Goal: Task Accomplishment & Management: Manage account settings

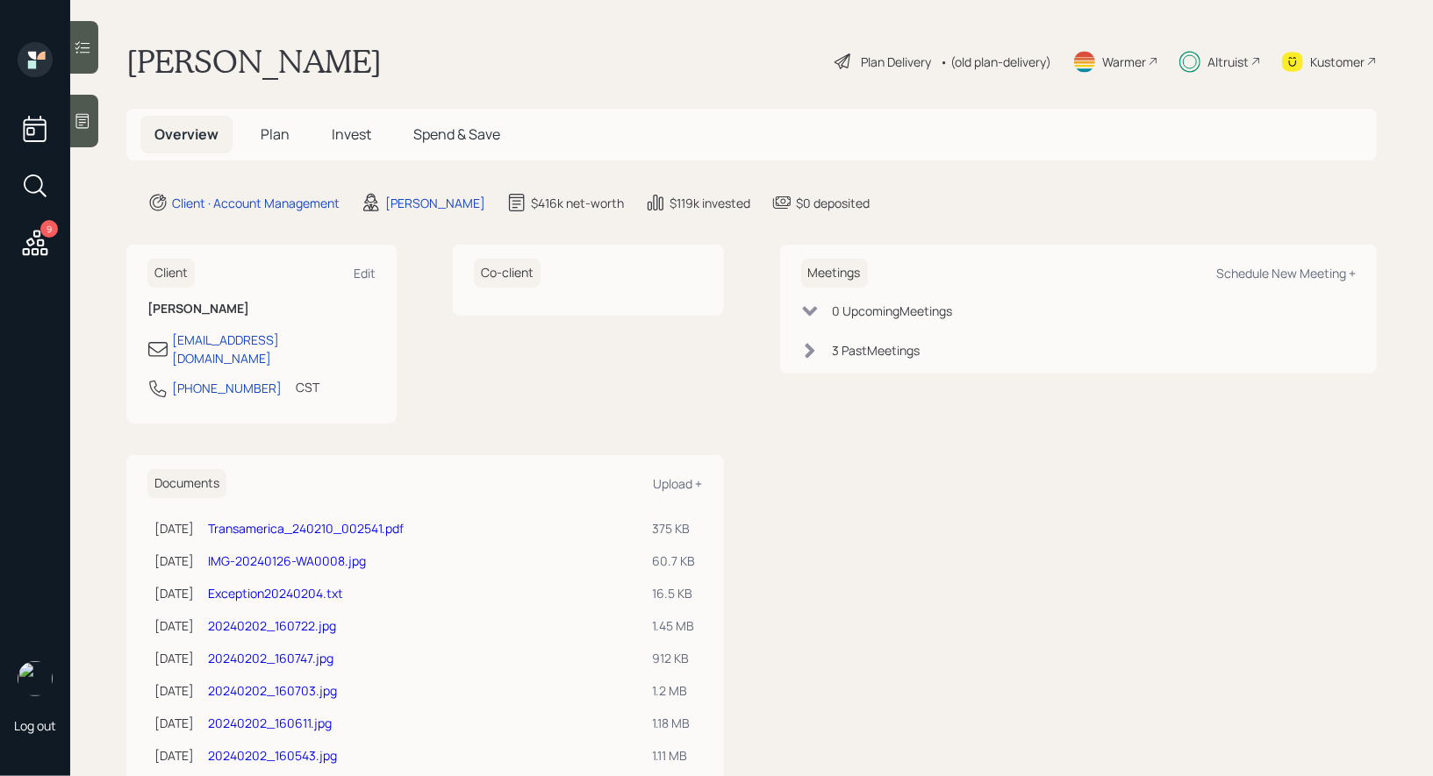
click at [282, 134] on span "Plan" at bounding box center [275, 134] width 29 height 19
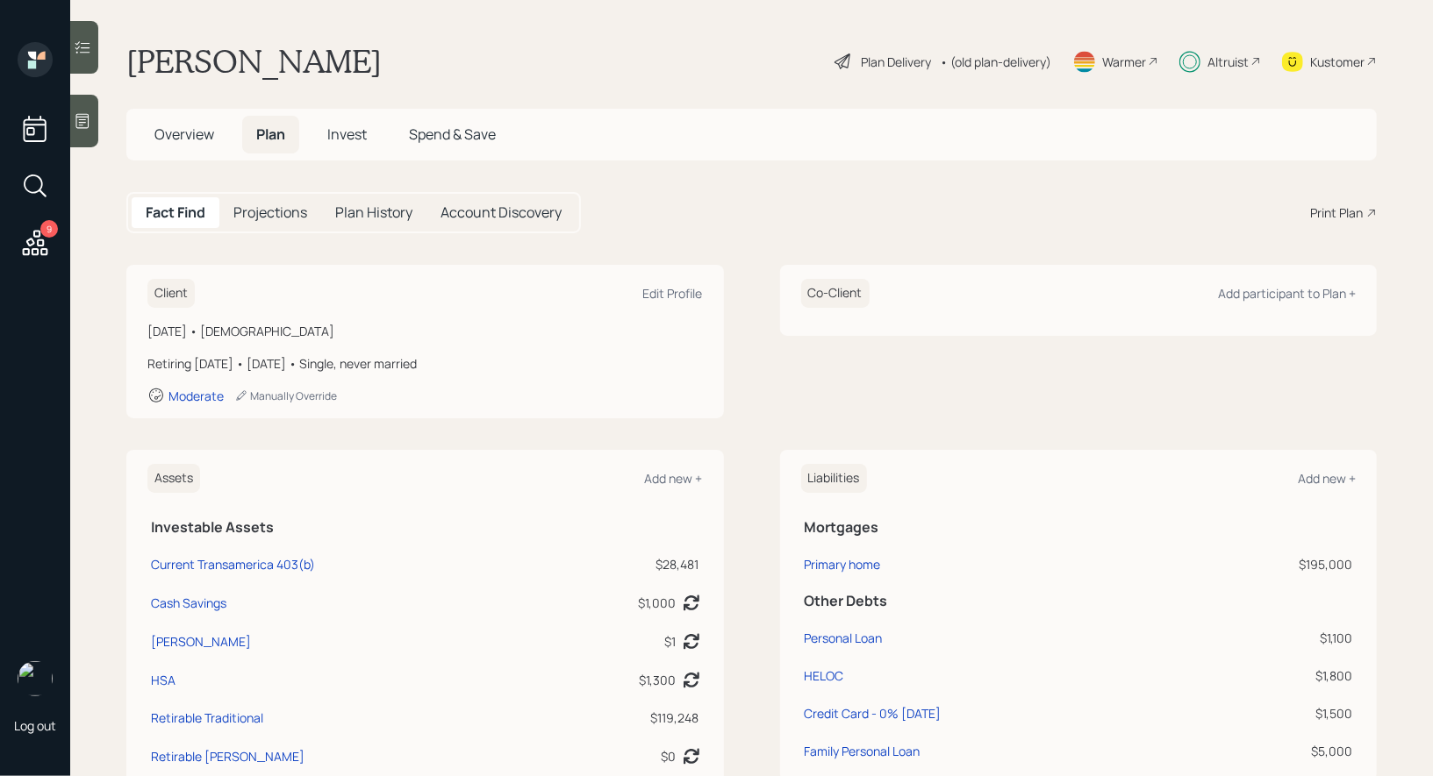
click at [347, 134] on span "Invest" at bounding box center [346, 134] width 39 height 19
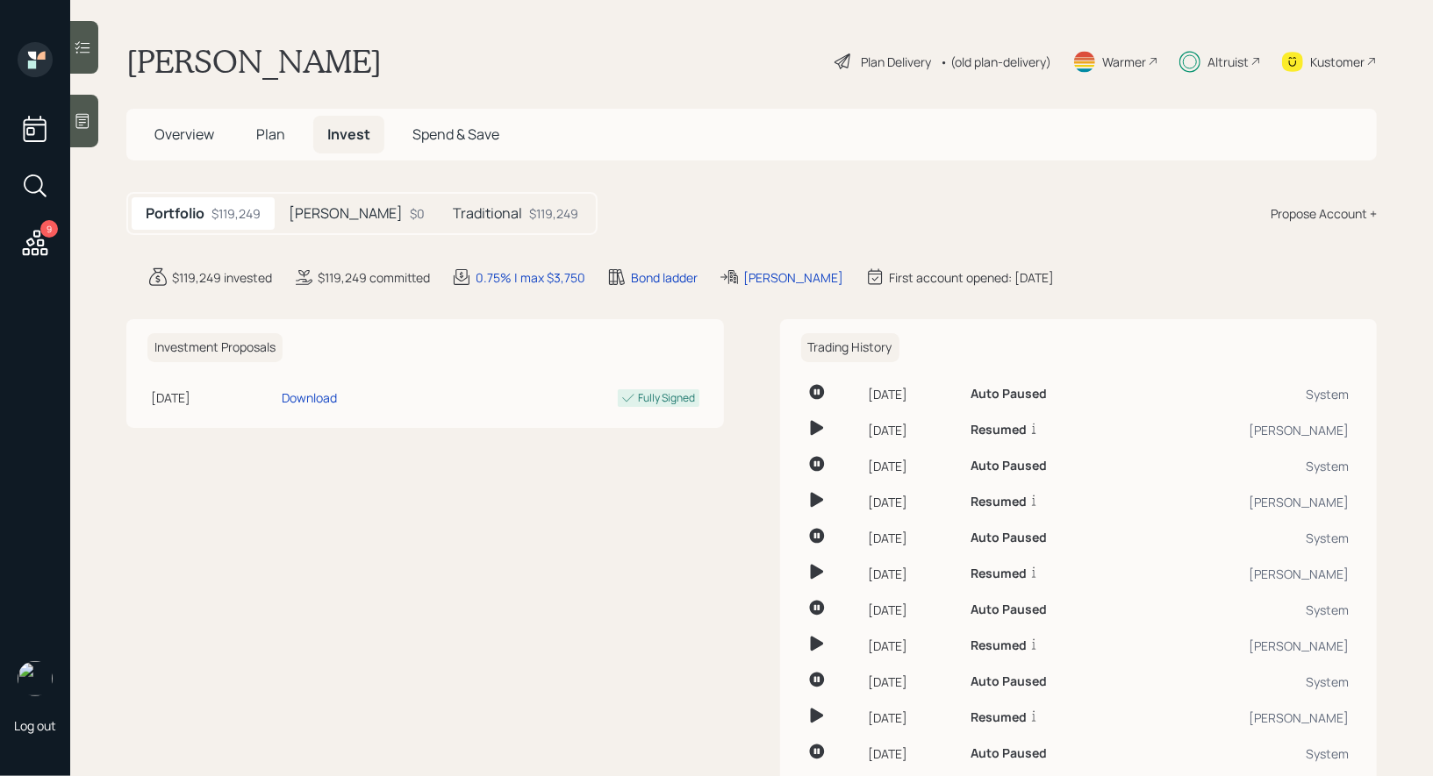
click at [453, 209] on h5 "Traditional" at bounding box center [487, 213] width 69 height 17
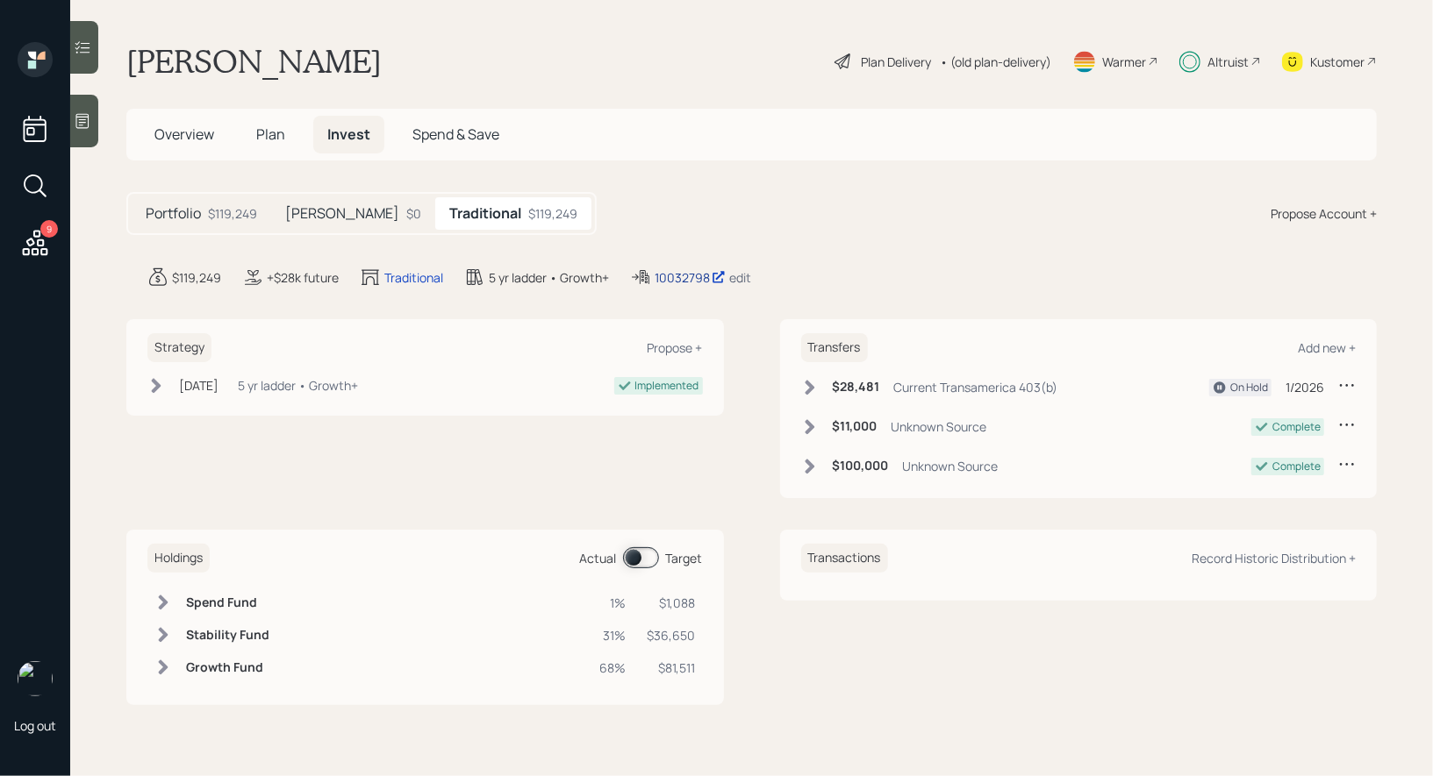
click at [691, 271] on div "10032798" at bounding box center [689, 277] width 71 height 18
click at [274, 126] on span "Plan" at bounding box center [270, 134] width 29 height 19
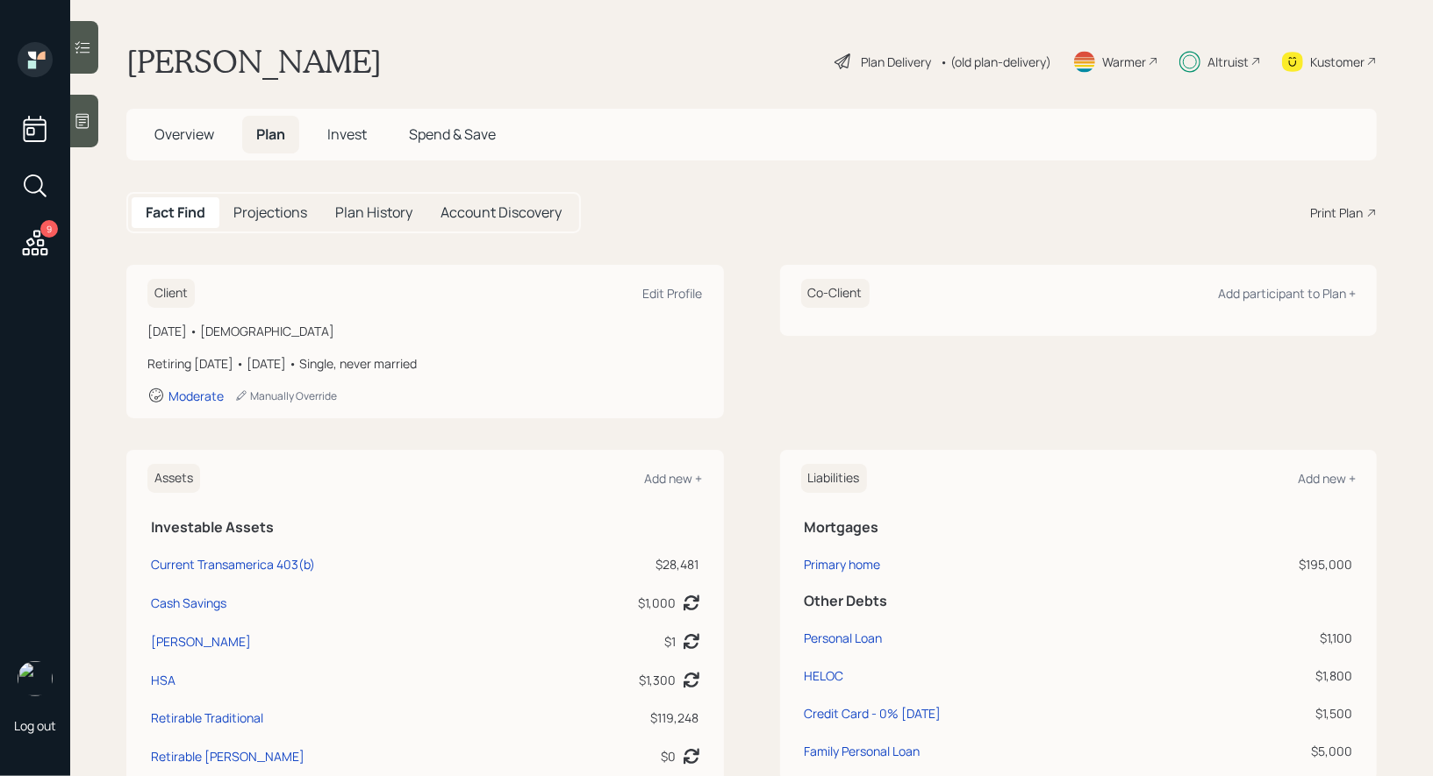
click at [861, 63] on div "Plan Delivery" at bounding box center [896, 62] width 70 height 18
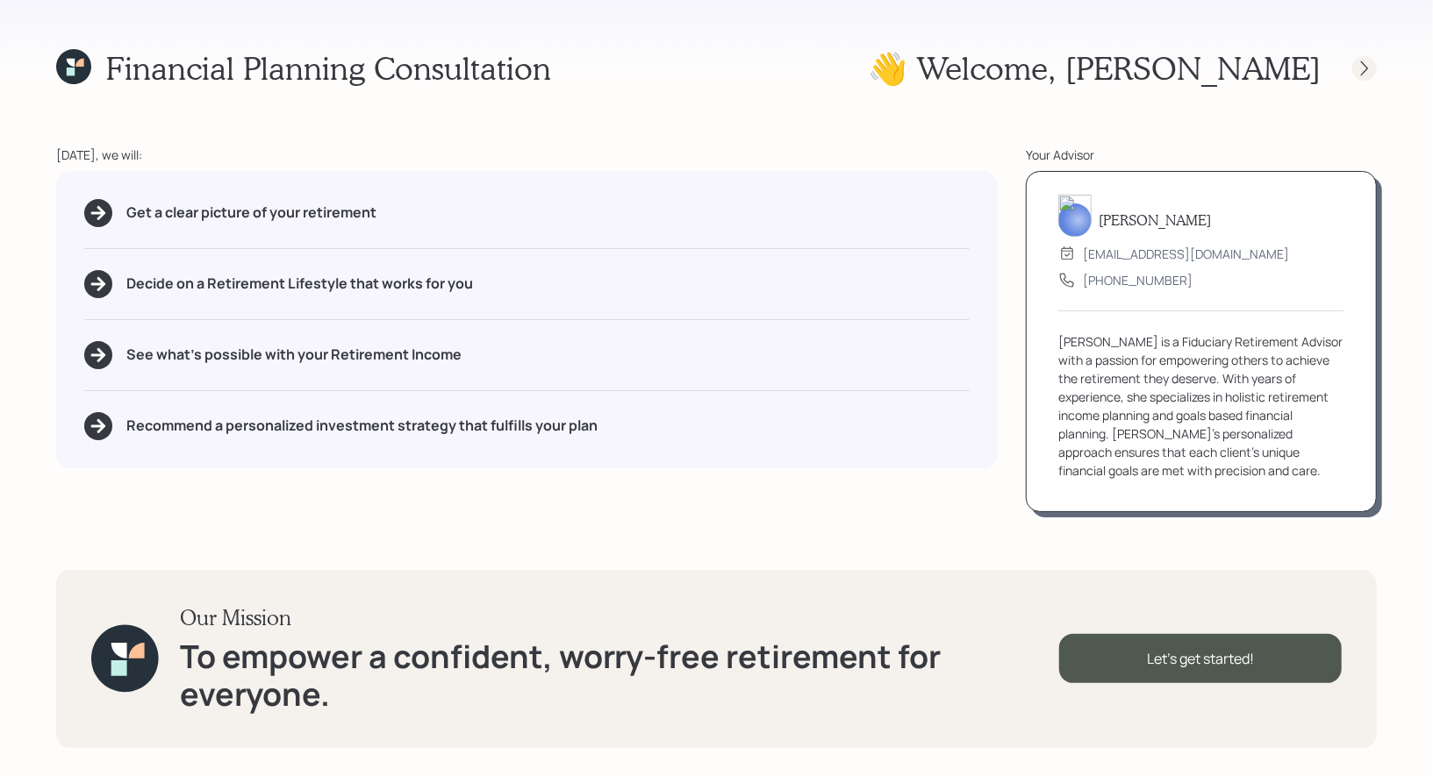
click at [1362, 68] on icon at bounding box center [1364, 69] width 18 height 18
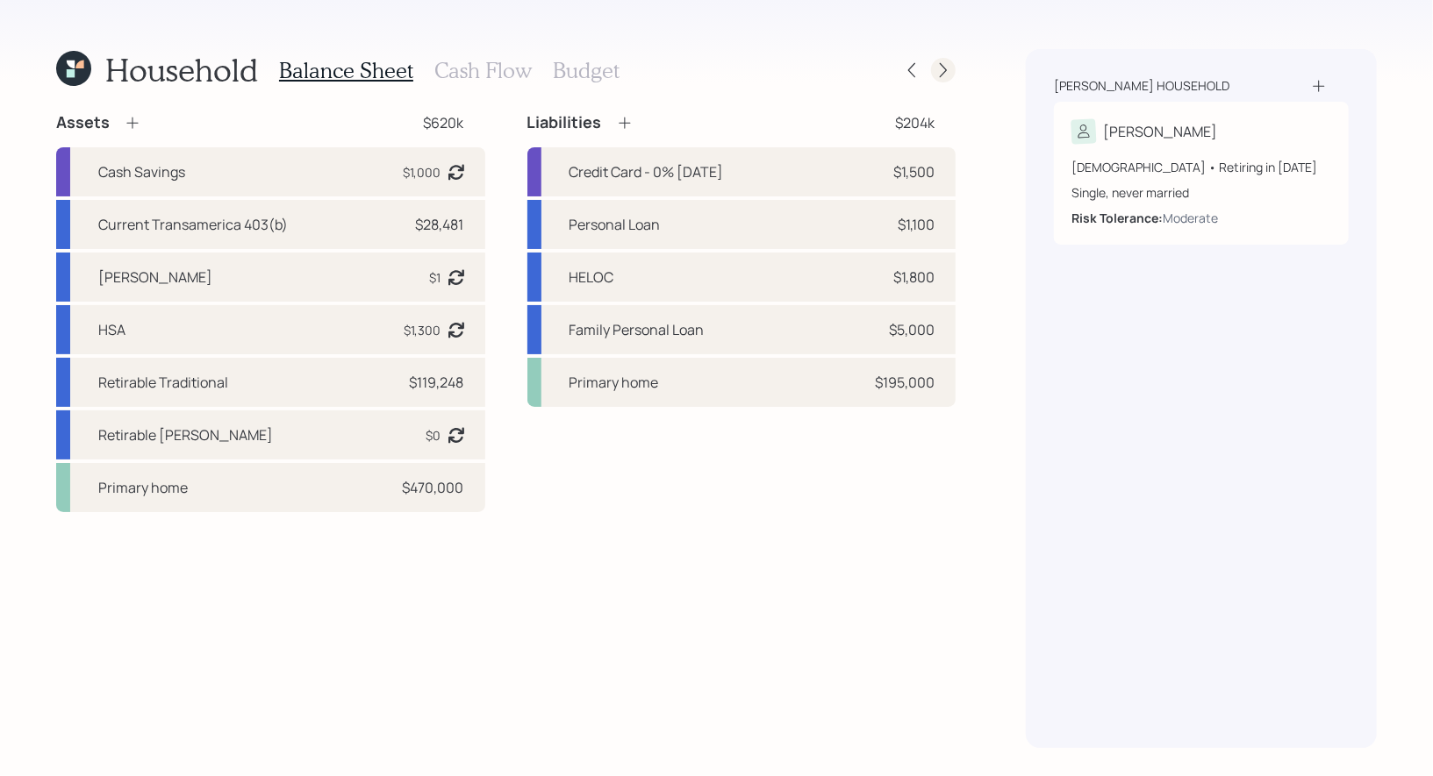
click at [945, 74] on icon at bounding box center [943, 70] width 18 height 18
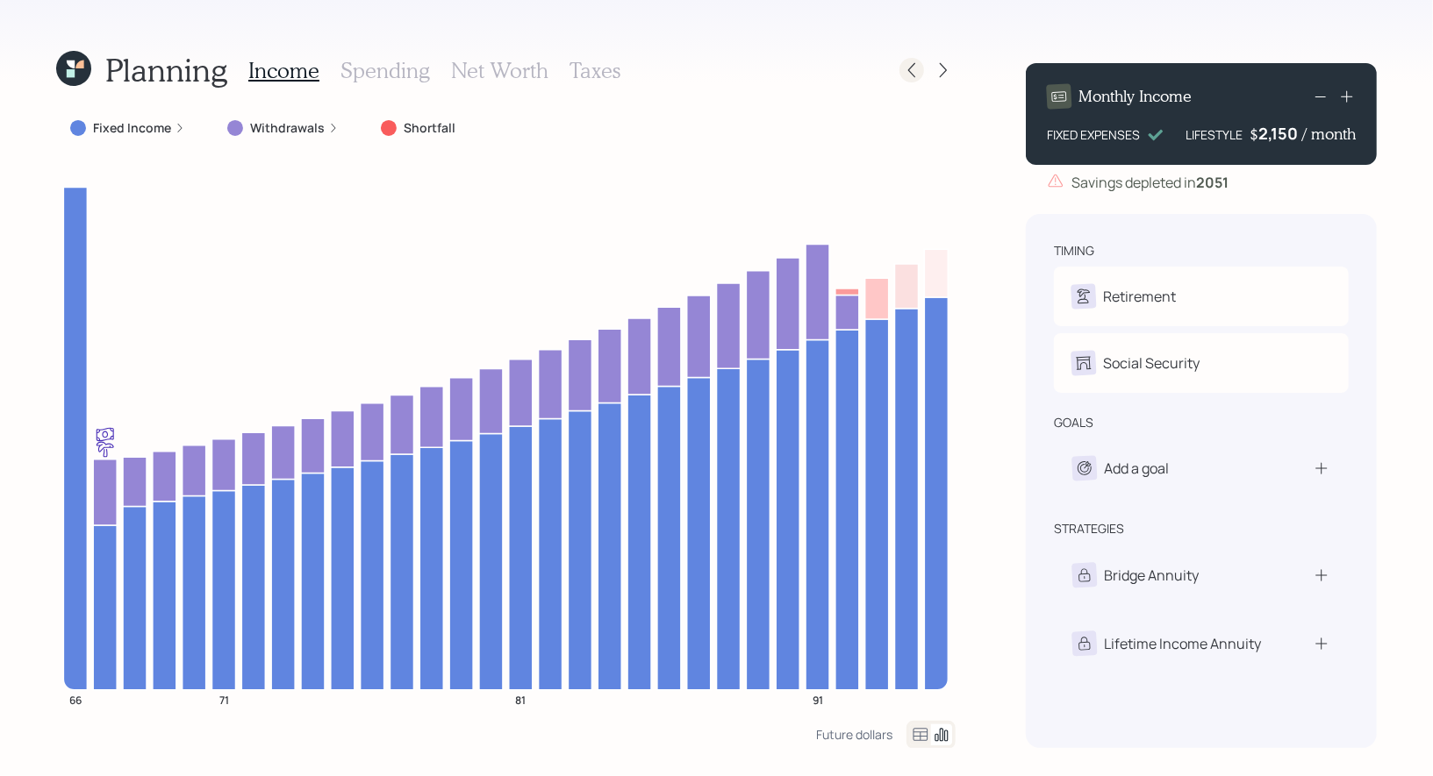
click at [914, 68] on icon at bounding box center [912, 70] width 18 height 18
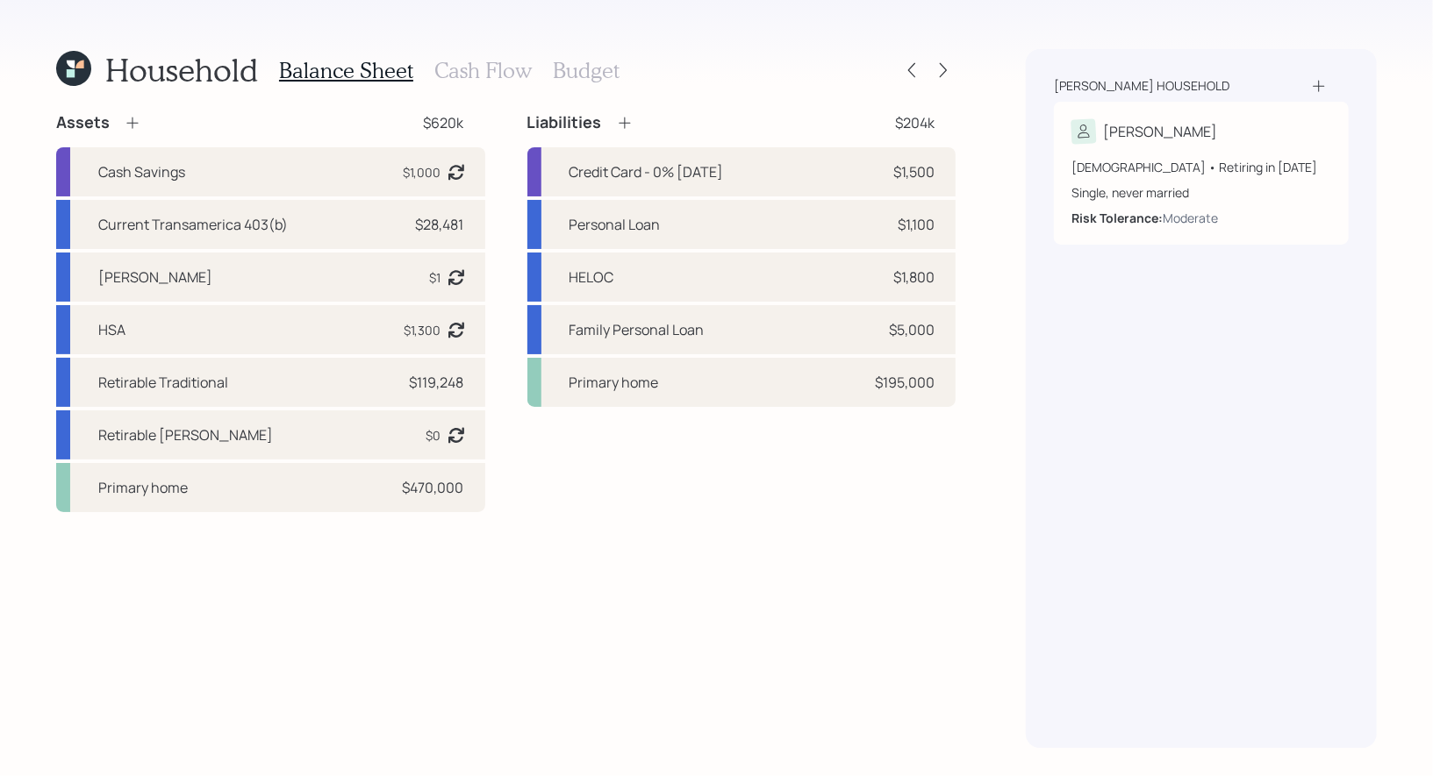
click at [478, 66] on h3 "Cash Flow" at bounding box center [482, 70] width 97 height 25
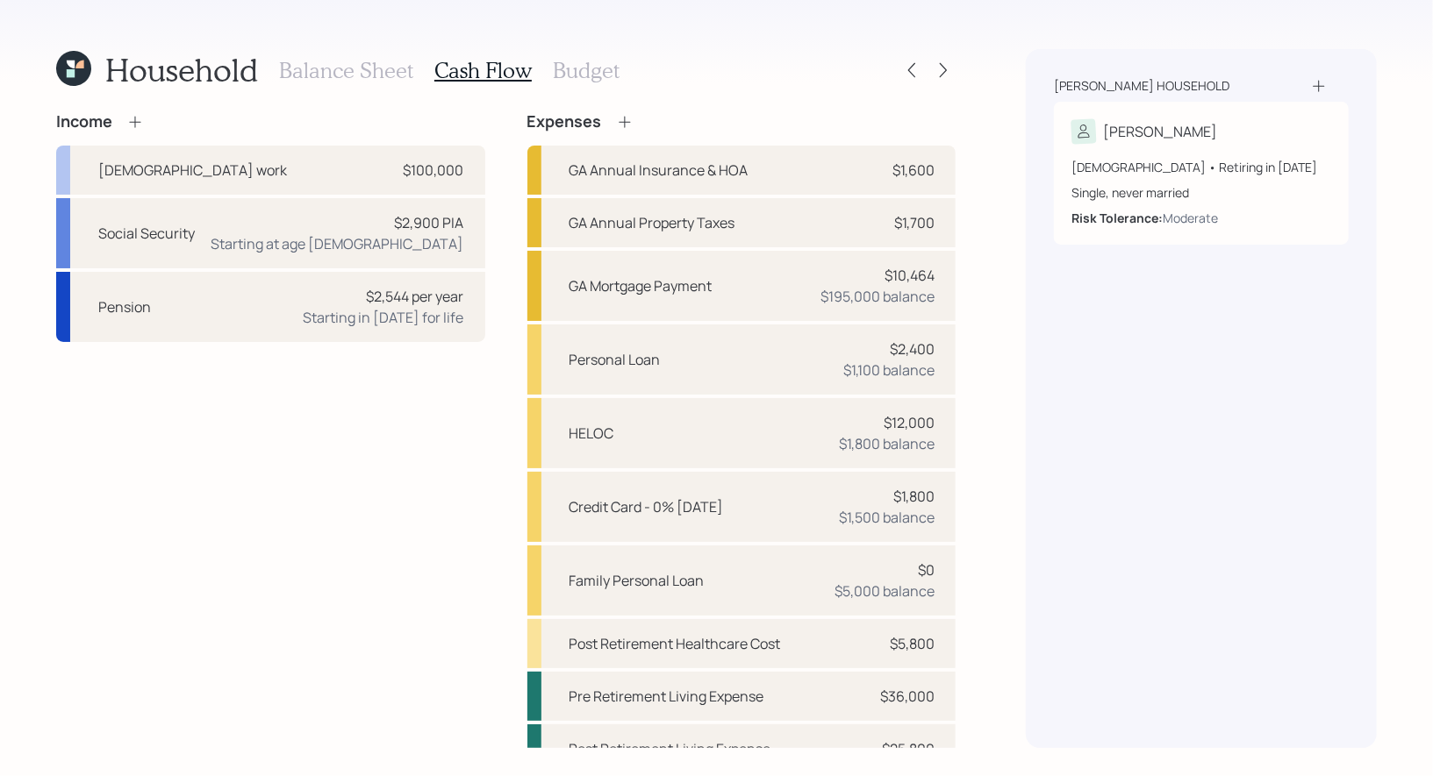
scroll to position [24, 0]
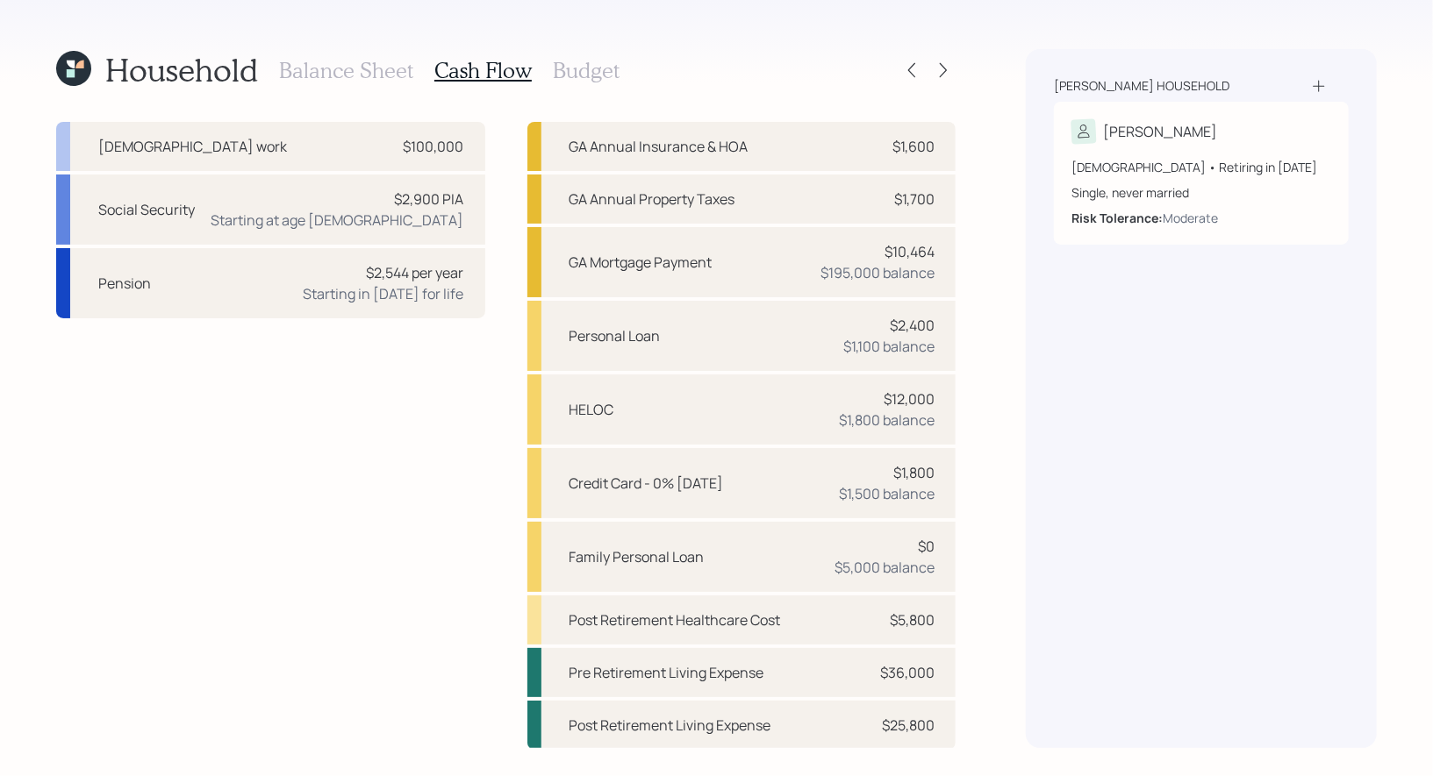
click at [335, 58] on h3 "Balance Sheet" at bounding box center [346, 70] width 134 height 25
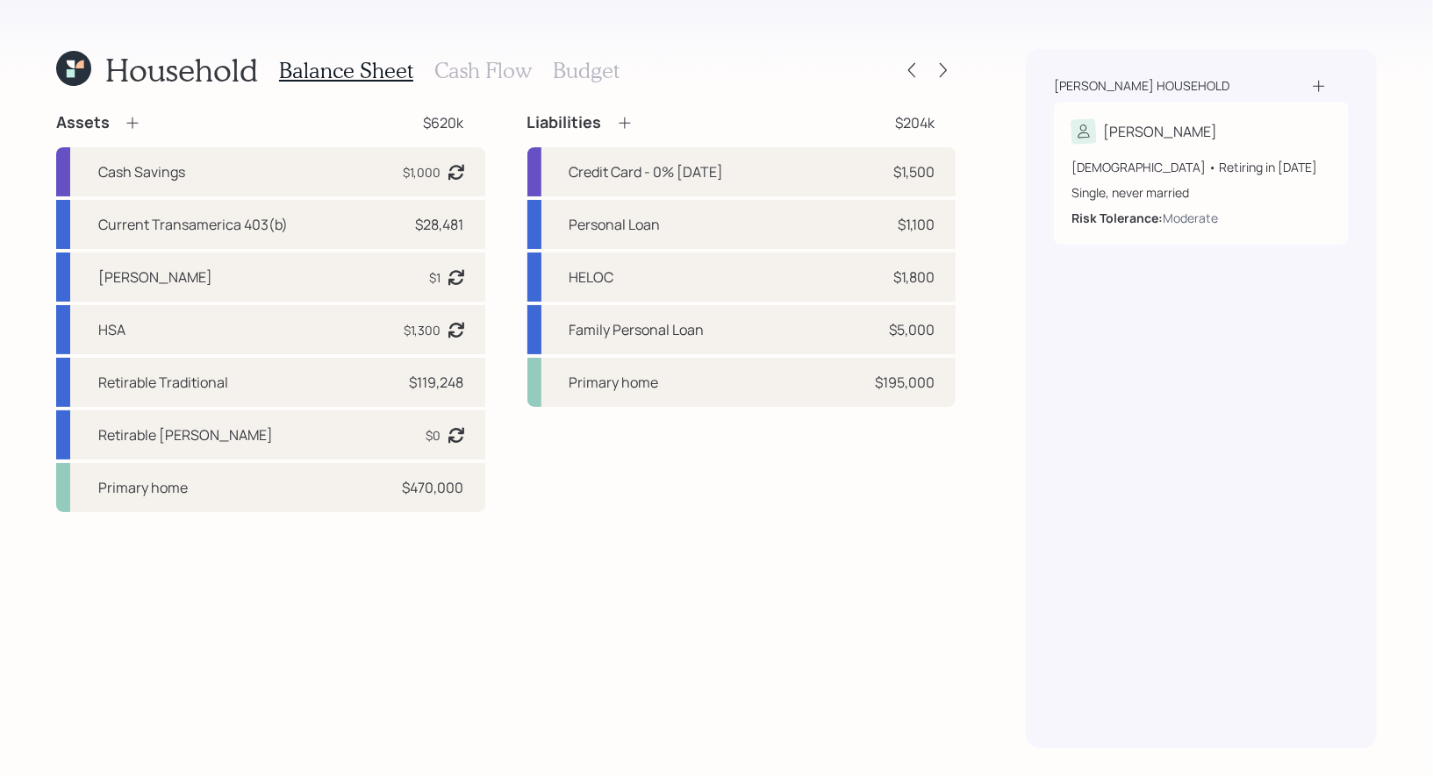
click at [474, 69] on h3 "Cash Flow" at bounding box center [482, 70] width 97 height 25
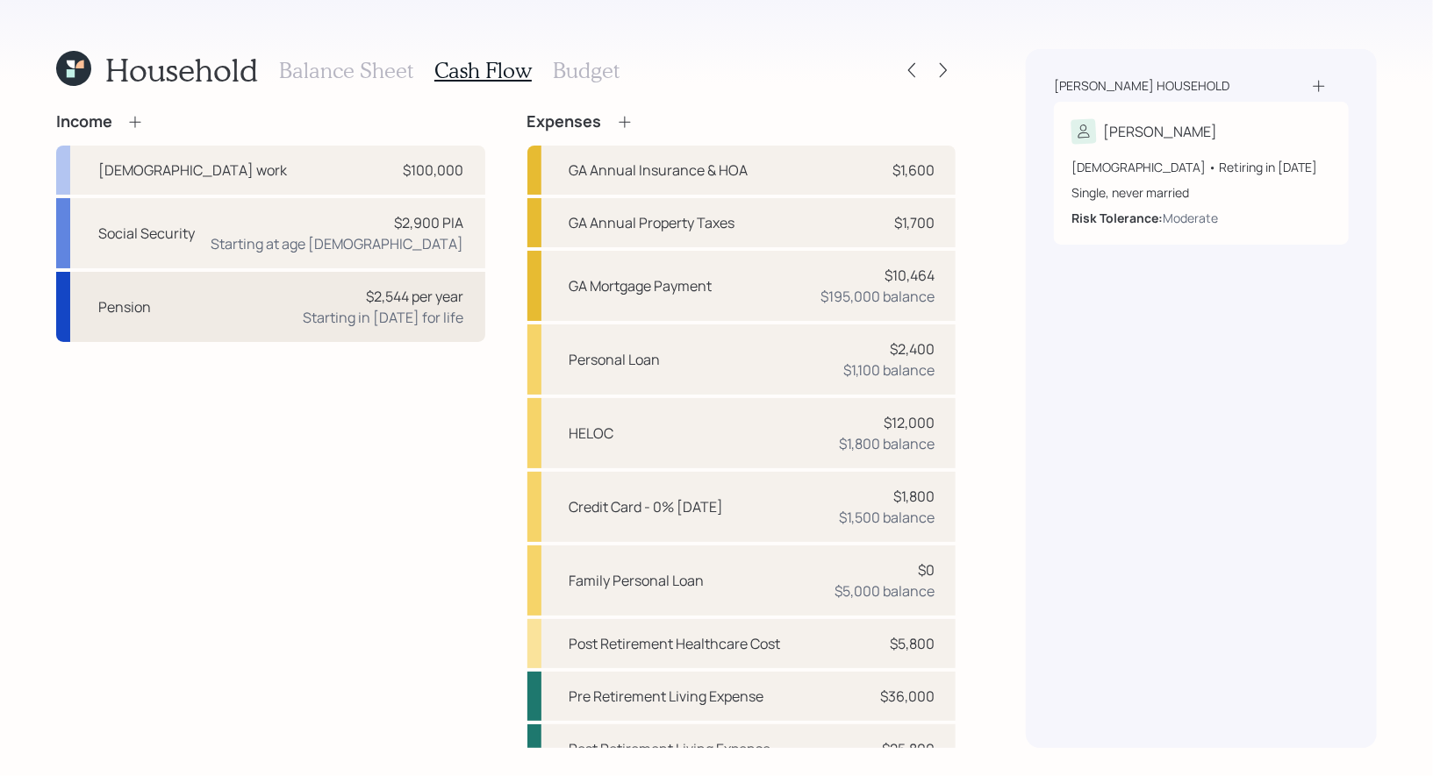
click at [257, 305] on div "Pension $2,544 per year Starting in 2026 for life" at bounding box center [270, 307] width 429 height 70
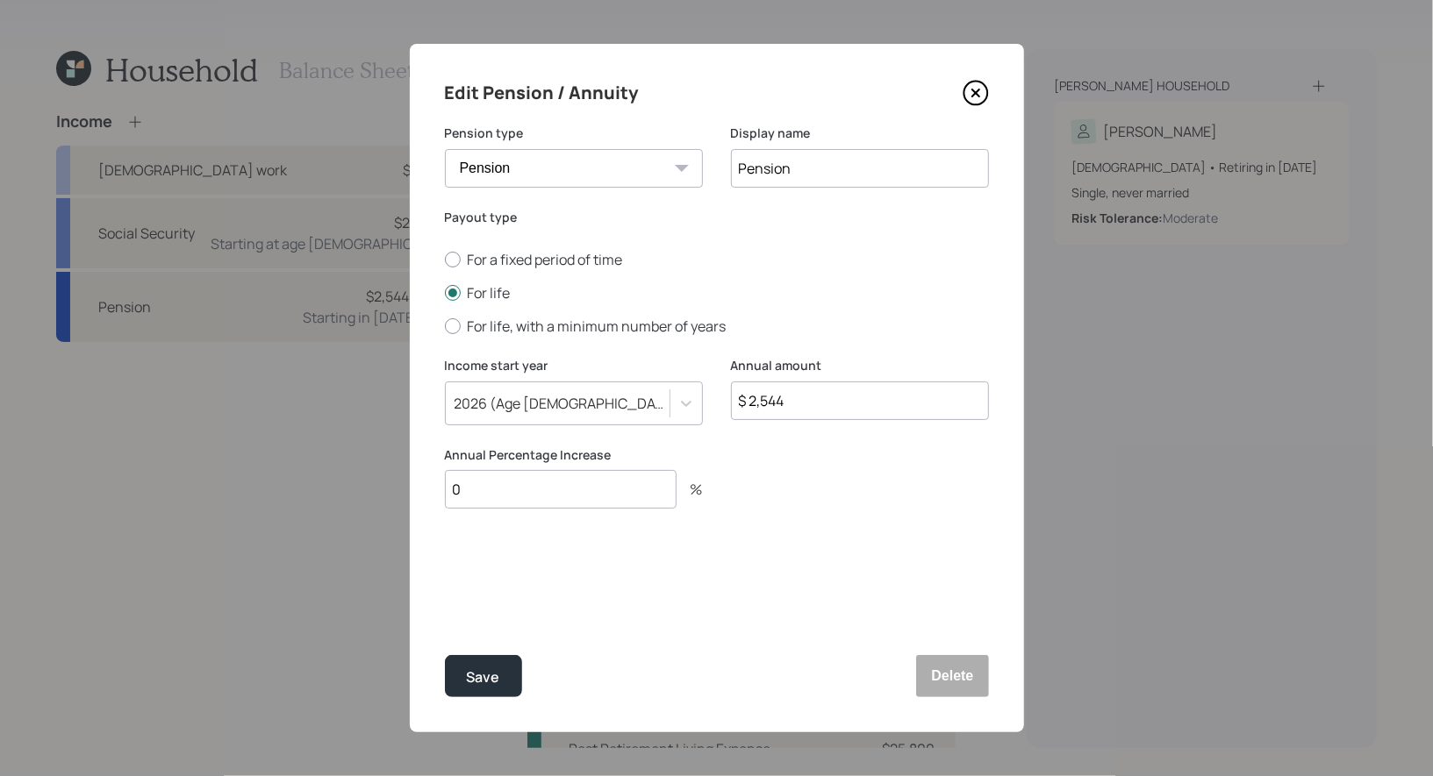
click at [851, 409] on input "$ 2,544" at bounding box center [860, 401] width 258 height 39
type input "$ 2,364"
click at [485, 676] on div "Save" at bounding box center [483, 678] width 33 height 24
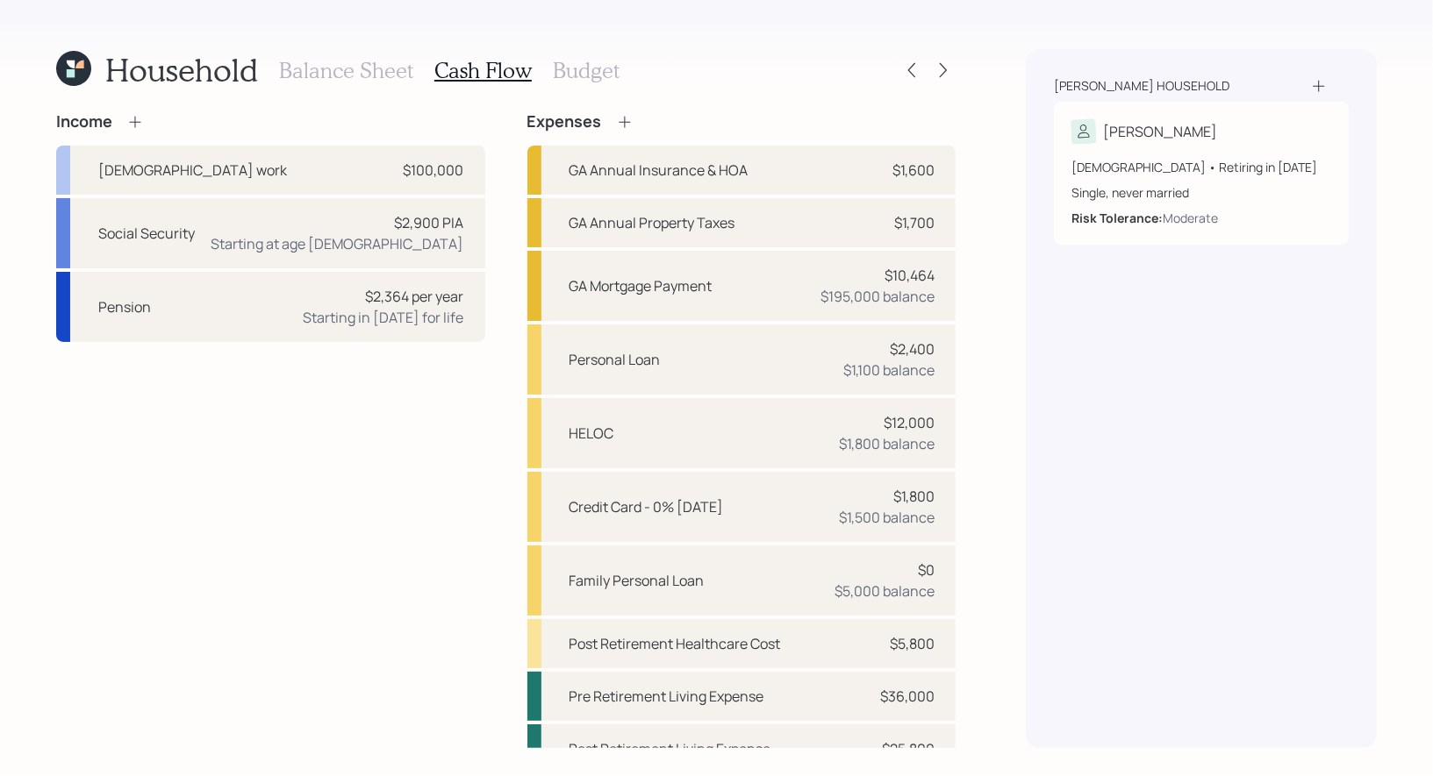
click at [132, 120] on icon at bounding box center [135, 122] width 18 height 18
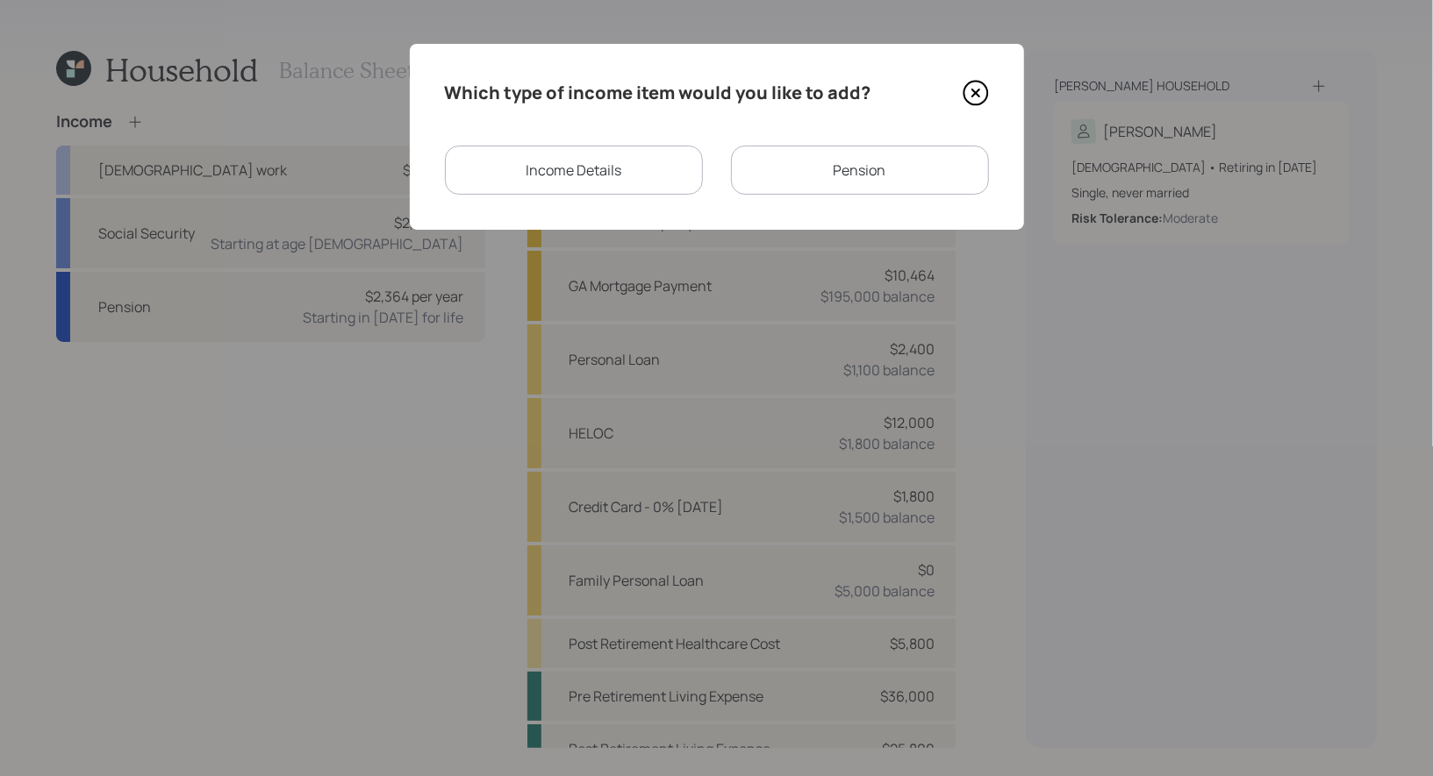
click at [811, 170] on div "Pension" at bounding box center [860, 170] width 258 height 49
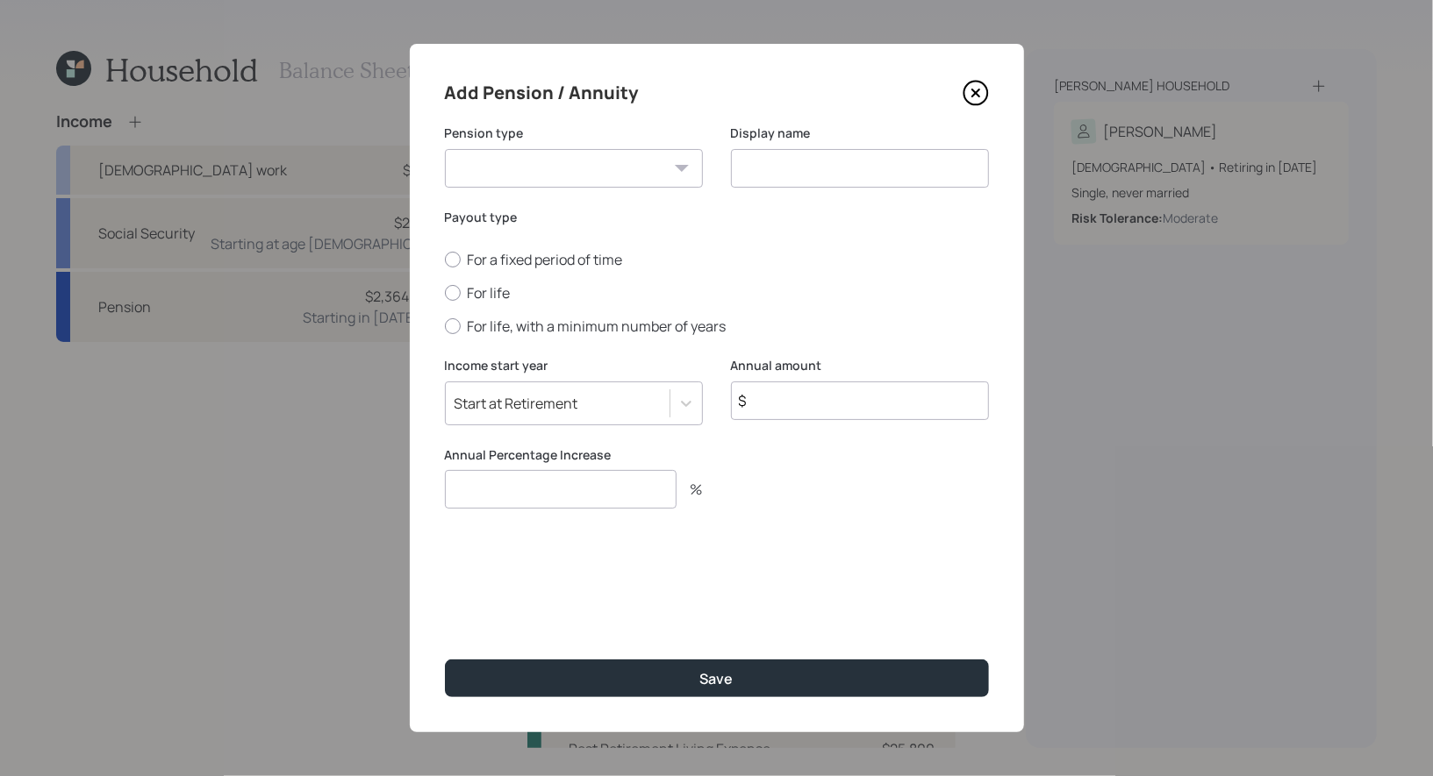
click at [559, 178] on select "Pension Annuity" at bounding box center [574, 168] width 258 height 39
select select "pension"
click at [445, 149] on select "Pension Annuity" at bounding box center [574, 168] width 258 height 39
click at [781, 174] on input at bounding box center [860, 168] width 258 height 39
type input "Pension"
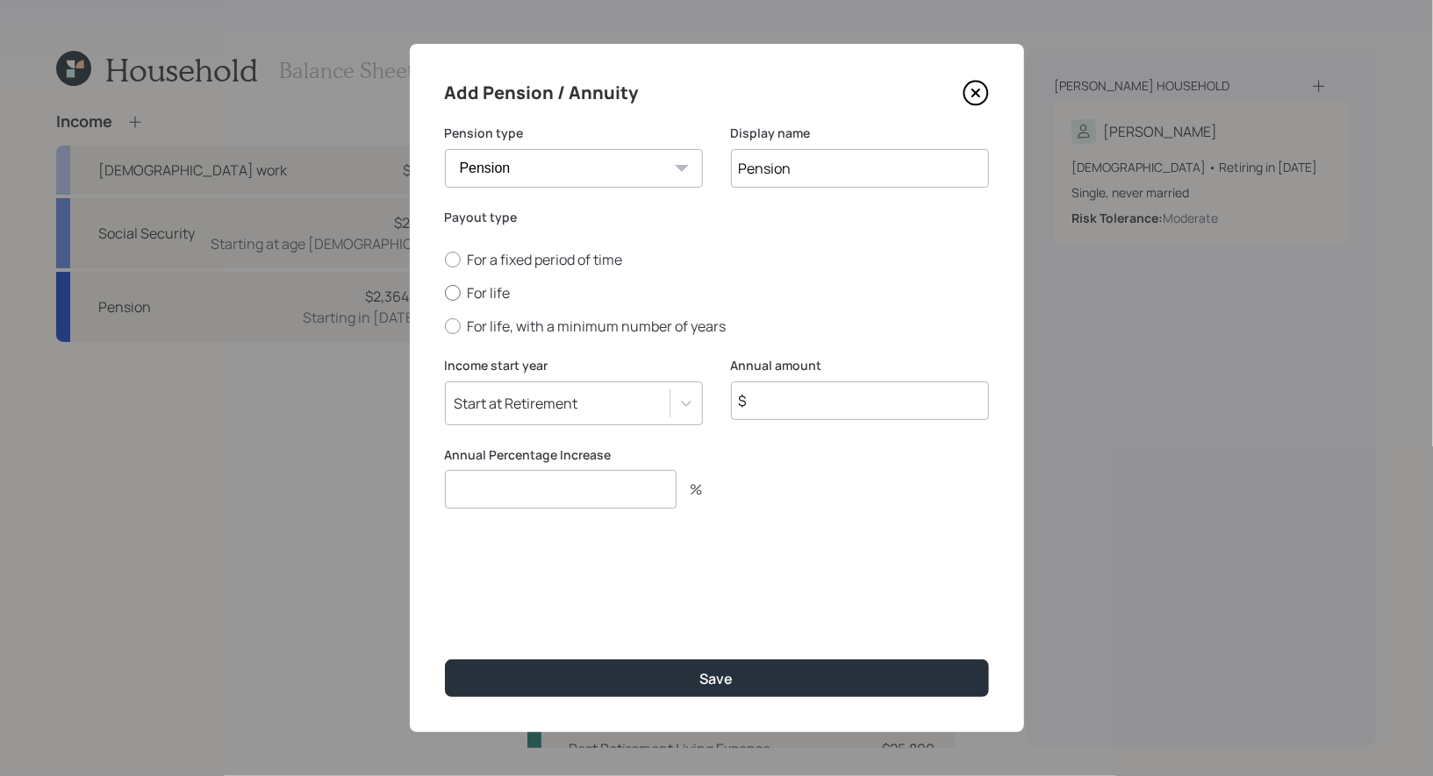
click at [450, 290] on div at bounding box center [453, 293] width 16 height 16
click at [445, 293] on input "For life" at bounding box center [444, 293] width 1 height 1
radio input "true"
click at [805, 398] on input "$" at bounding box center [860, 401] width 258 height 39
click at [452, 262] on div at bounding box center [453, 260] width 16 height 16
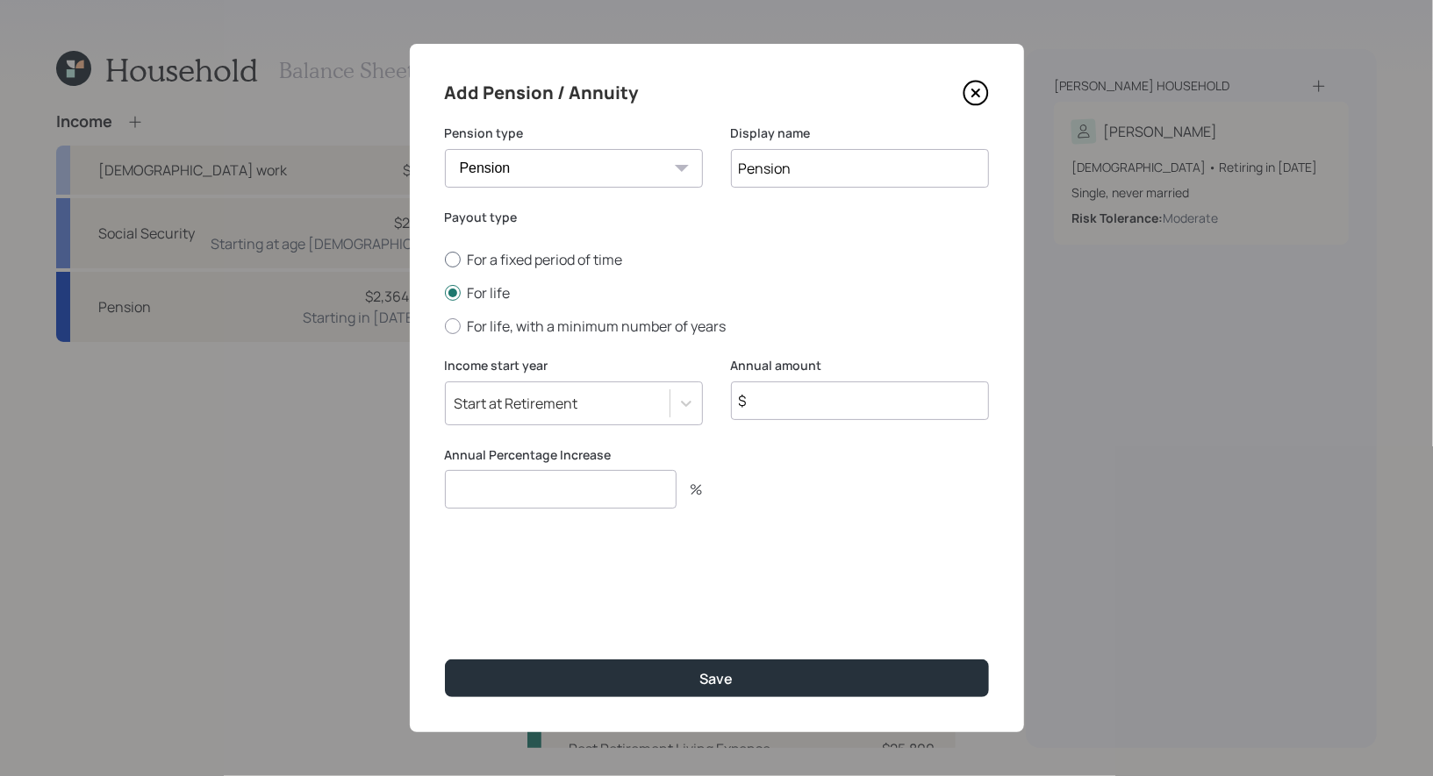
click at [445, 261] on input "For a fixed period of time" at bounding box center [444, 260] width 1 height 1
radio input "true"
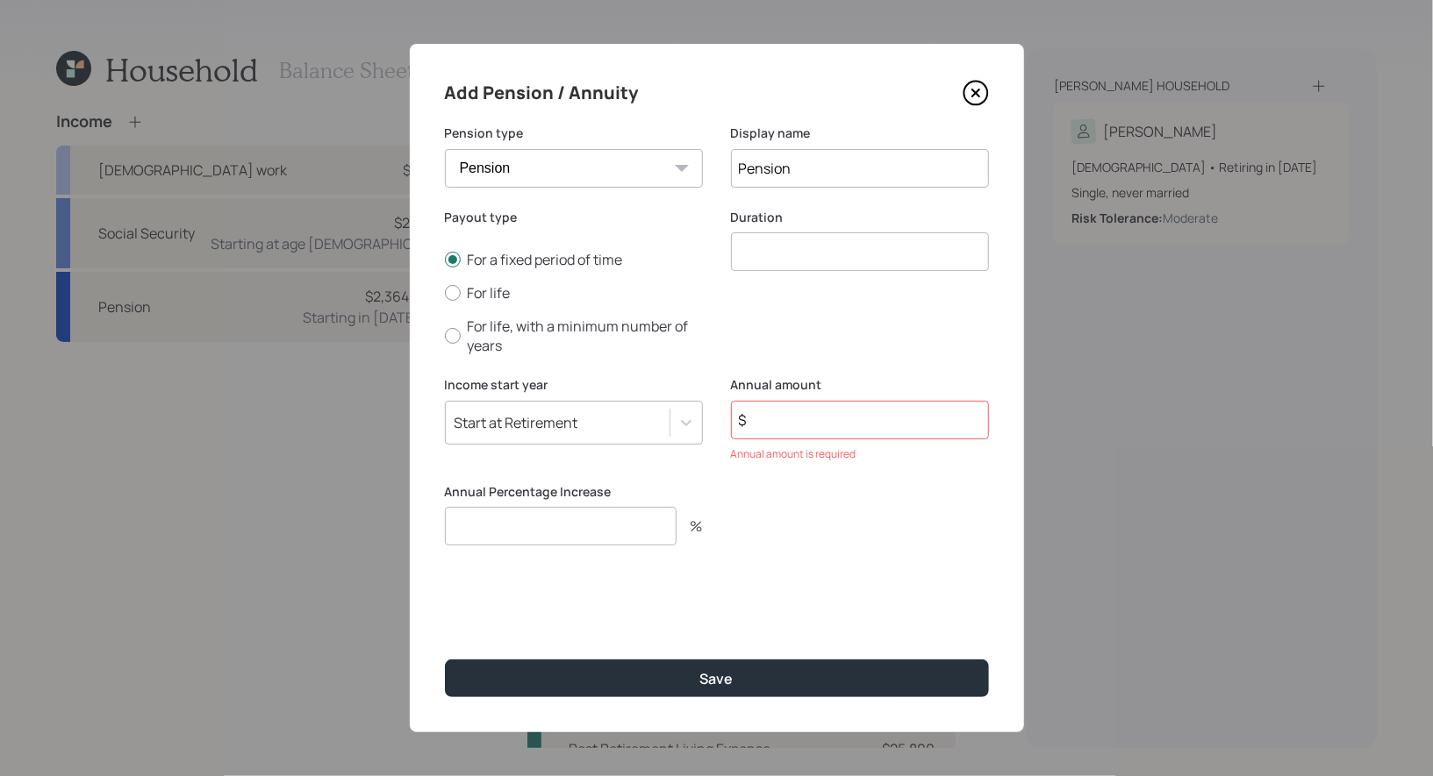
click at [768, 250] on input "number" at bounding box center [860, 251] width 258 height 39
click at [821, 172] on input "Pension" at bounding box center [860, 168] width 258 height 39
click at [817, 261] on input "2025" at bounding box center [860, 251] width 258 height 39
type input "2"
type input "1"
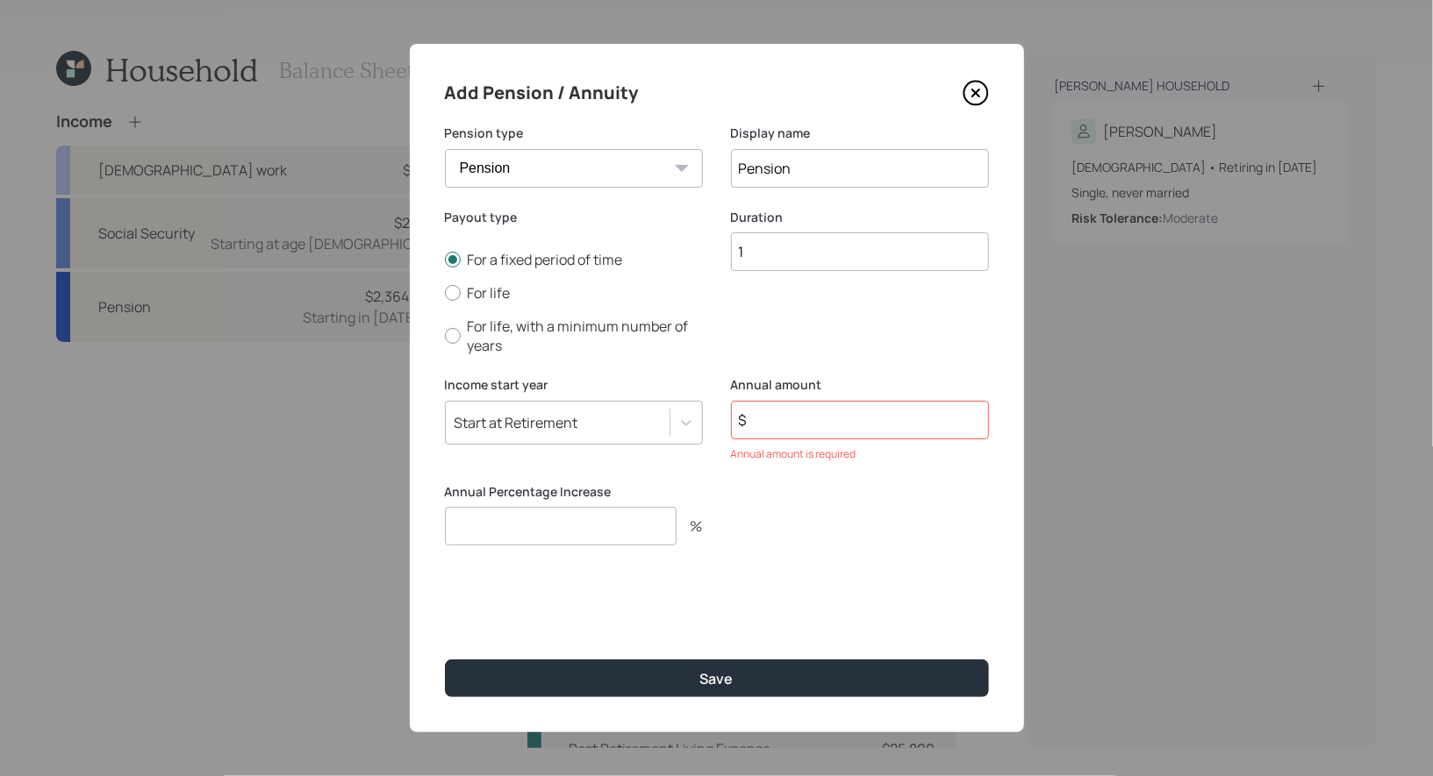
click at [782, 421] on input "$" at bounding box center [860, 420] width 258 height 39
type input "$ 591"
click at [708, 597] on div "Add Pension / Annuity Pension type Pension Annuity Display name Pension Payout …" at bounding box center [717, 388] width 614 height 689
click at [633, 503] on input "number" at bounding box center [561, 509] width 232 height 39
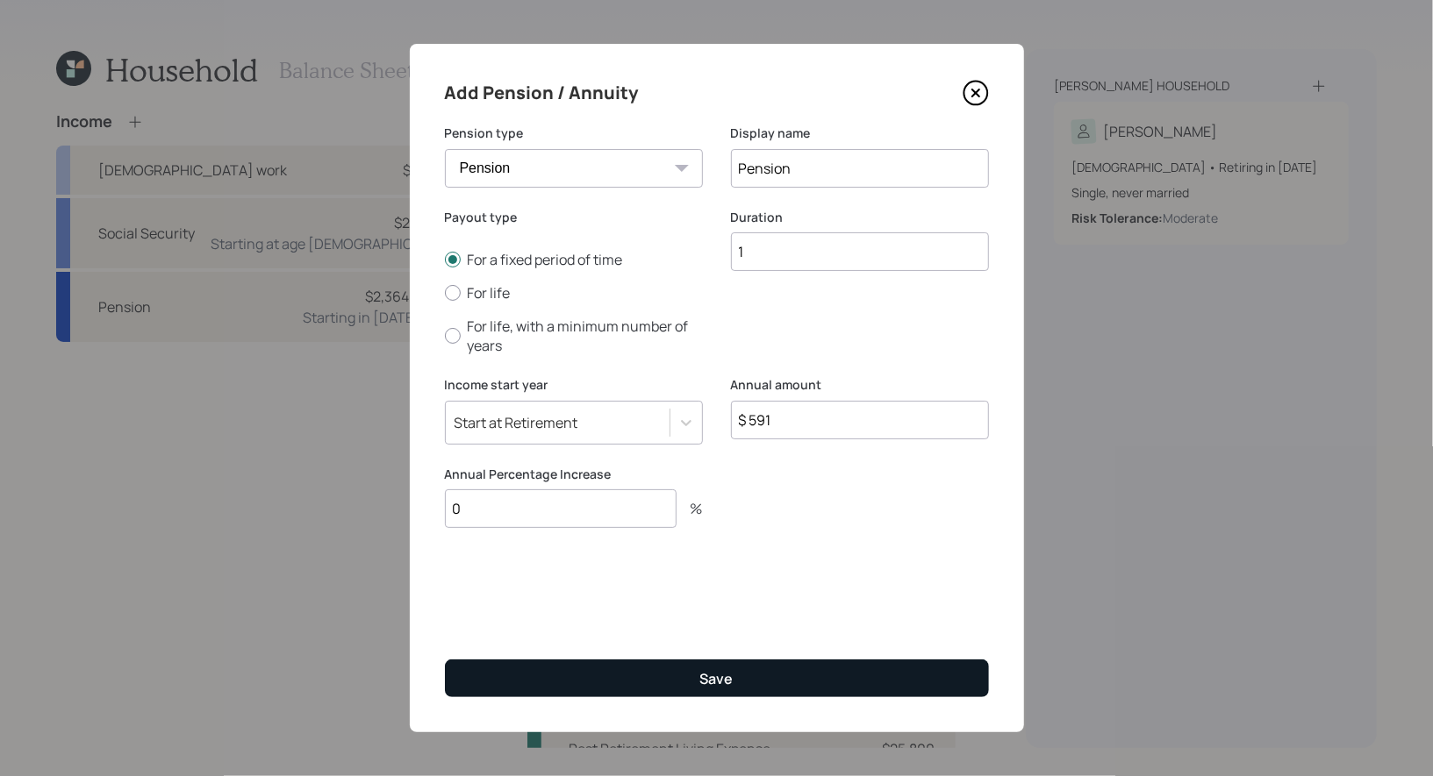
type input "0"
click at [589, 679] on button "Save" at bounding box center [717, 679] width 544 height 38
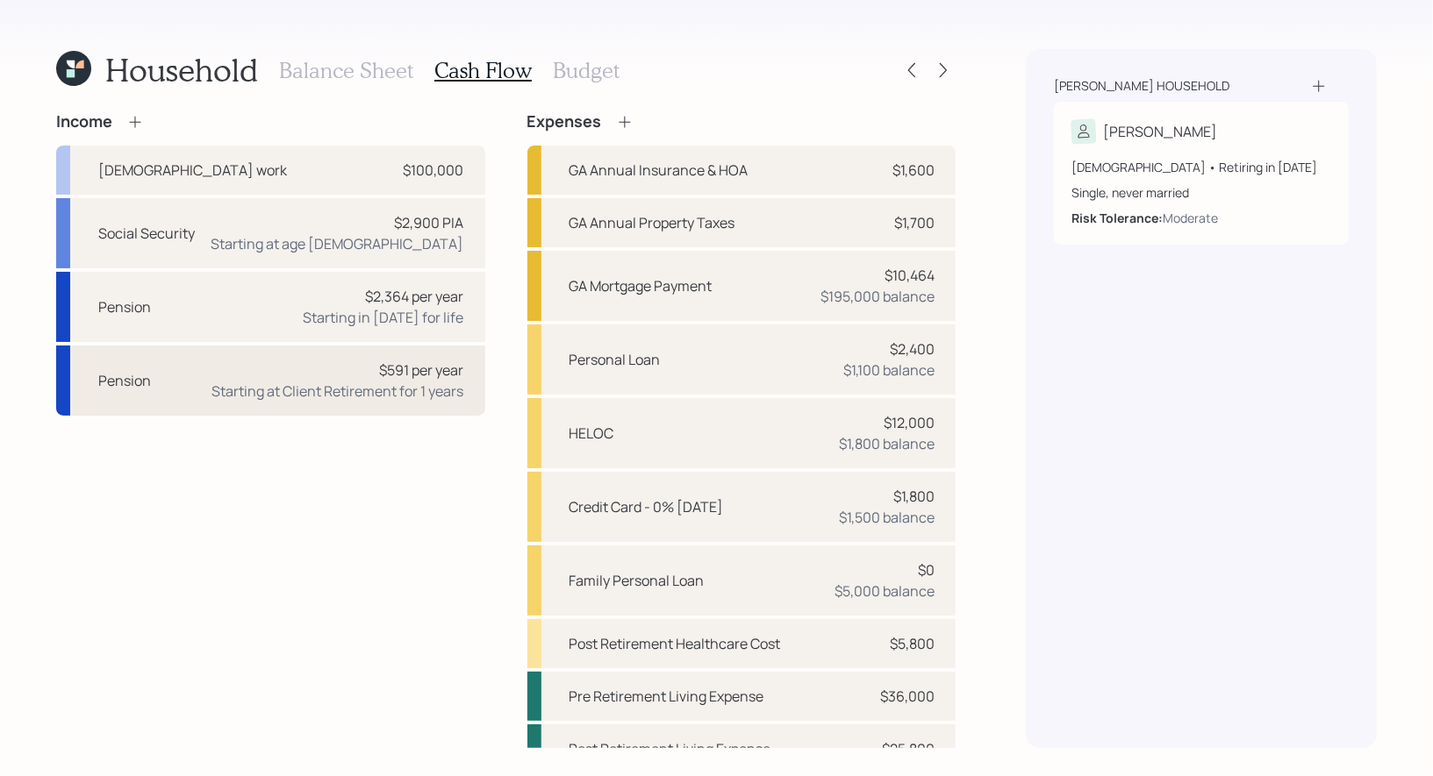
click at [153, 374] on div "Pension $591 per year Starting at Client Retirement for 1 years" at bounding box center [270, 381] width 429 height 70
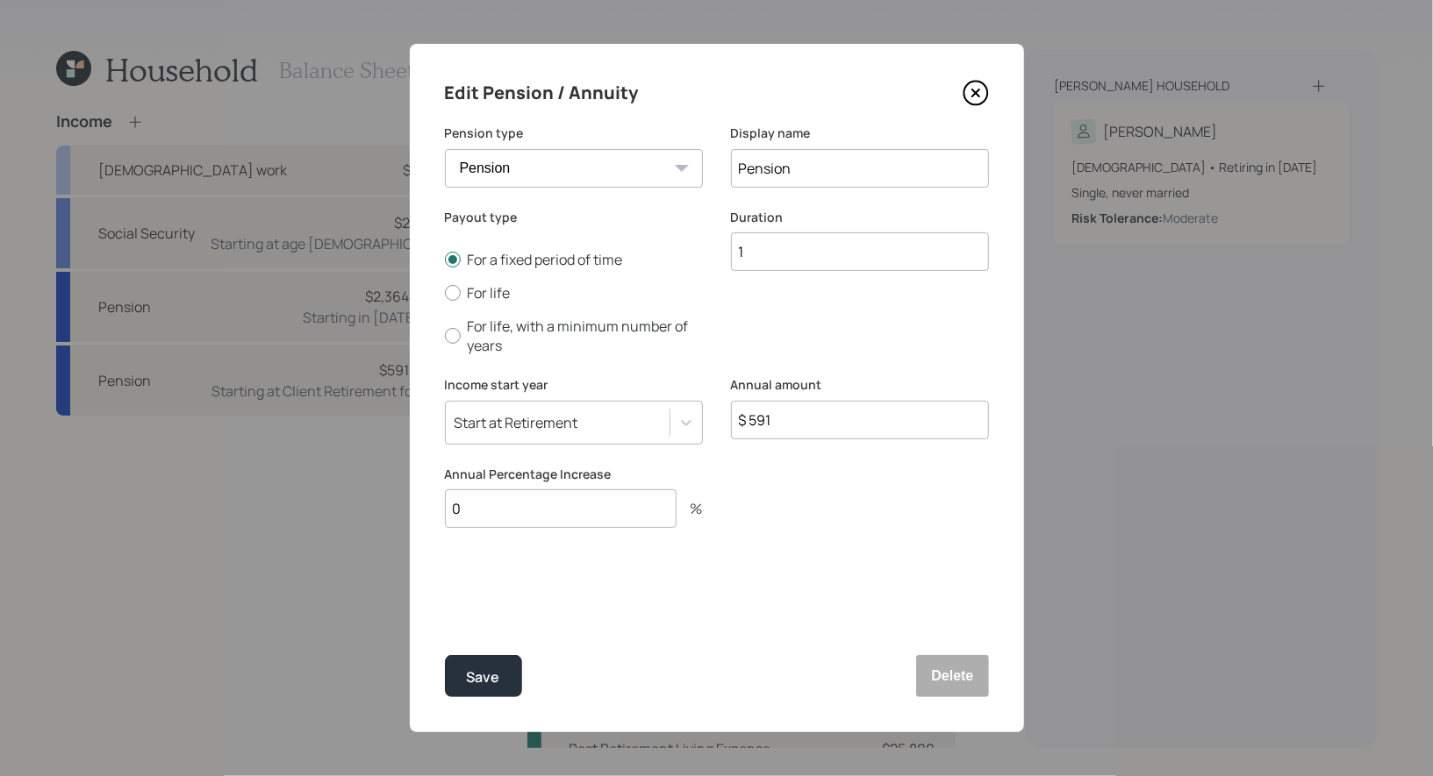
click at [877, 179] on input "Pension" at bounding box center [860, 168] width 258 height 39
type input "Pension Pro Rated for 2025"
click at [489, 685] on div "Save" at bounding box center [483, 678] width 33 height 24
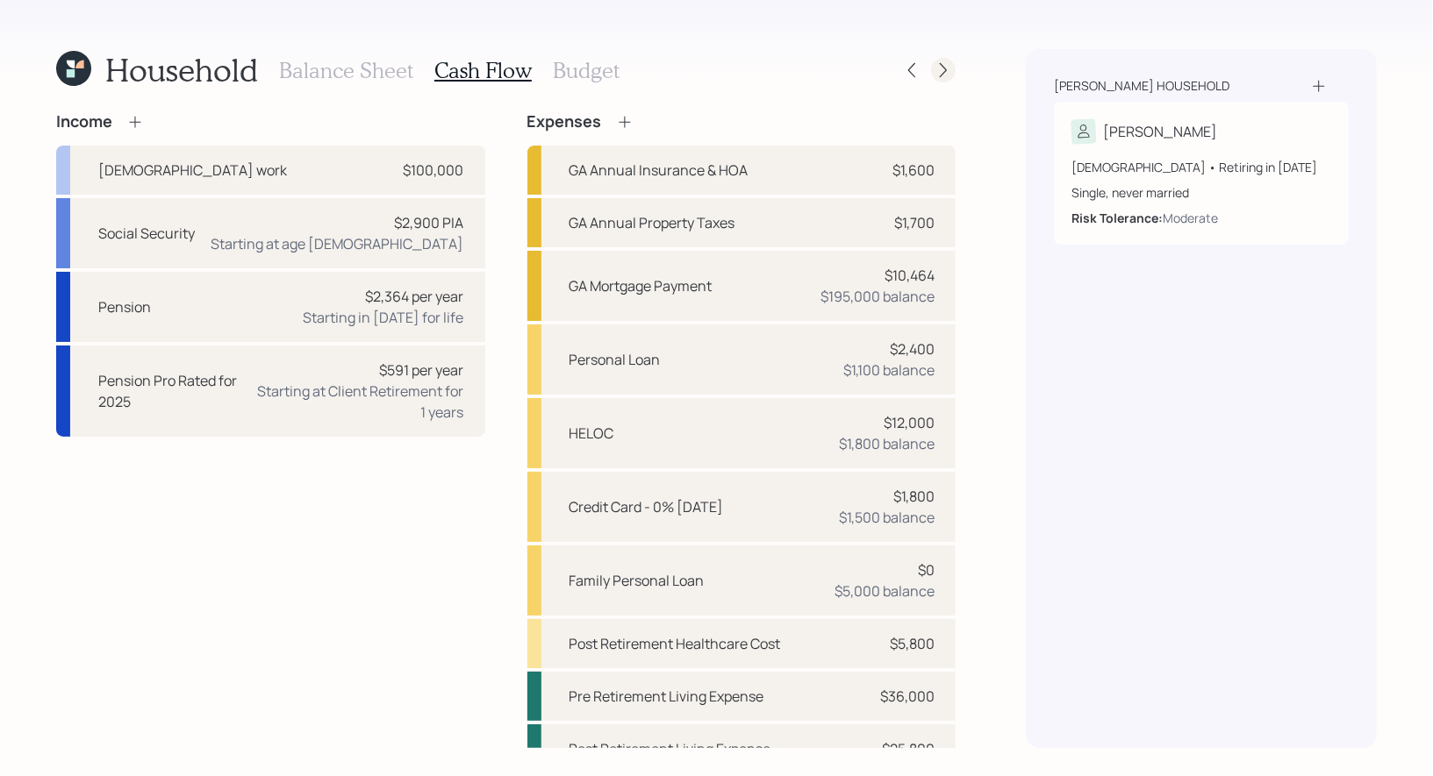
click at [944, 68] on icon at bounding box center [943, 70] width 18 height 18
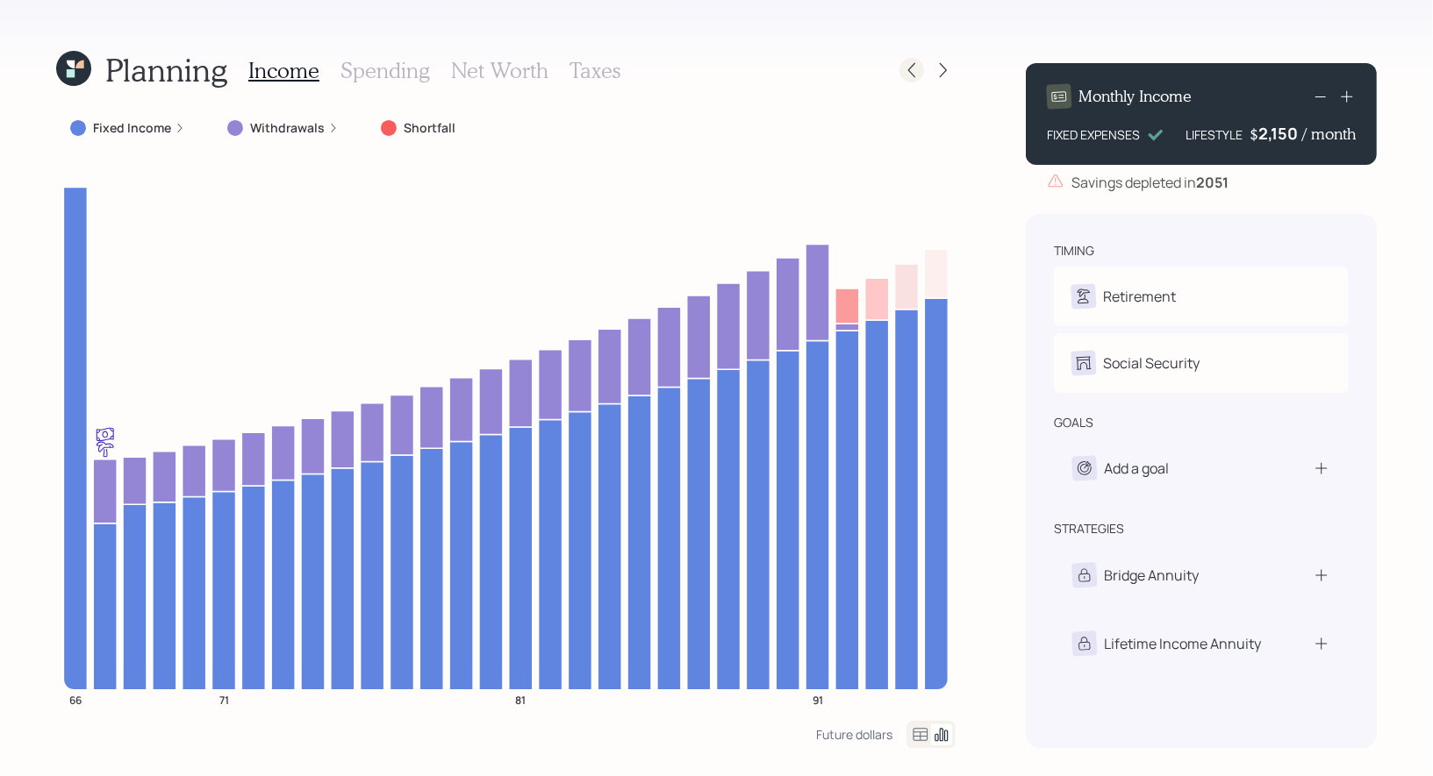
click at [918, 68] on icon at bounding box center [912, 70] width 18 height 18
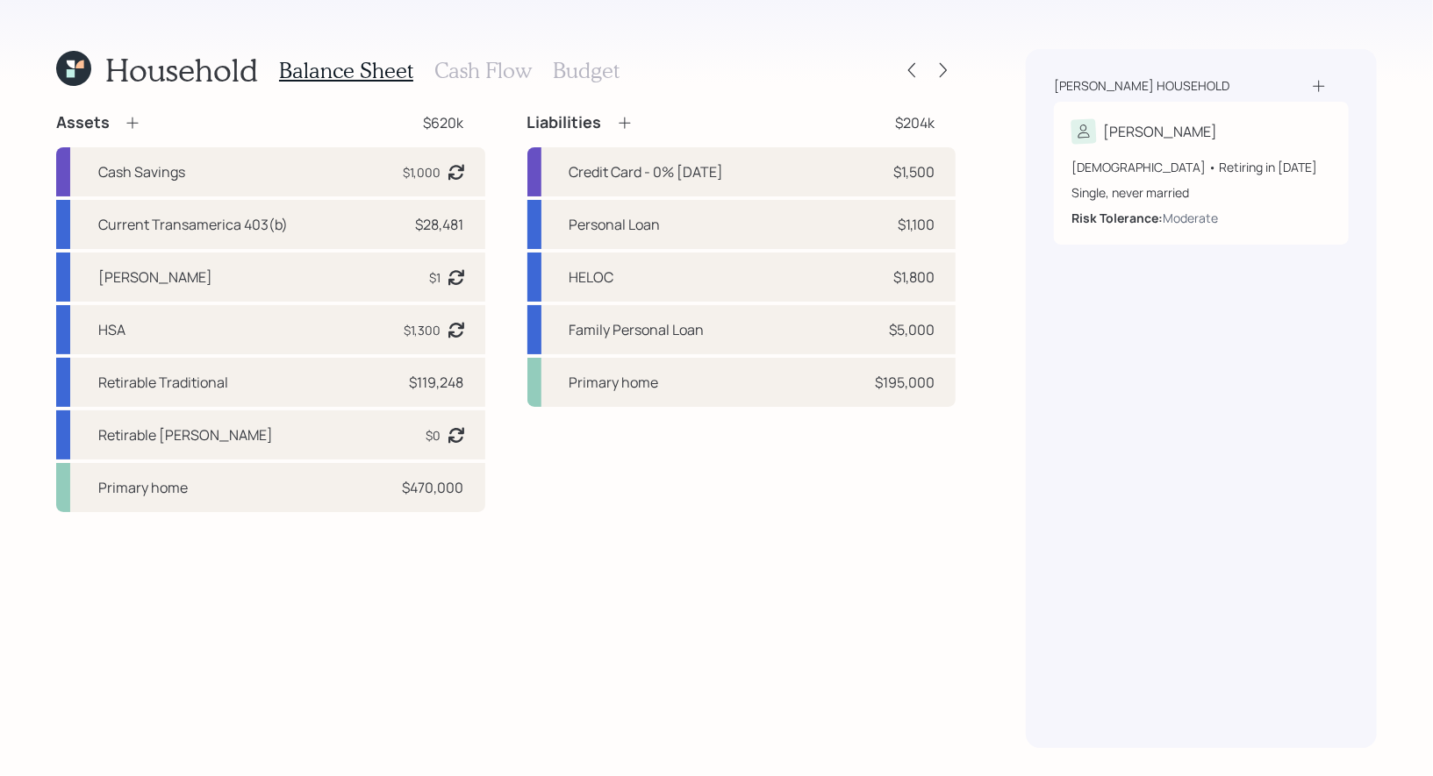
click at [483, 67] on h3 "Cash Flow" at bounding box center [482, 70] width 97 height 25
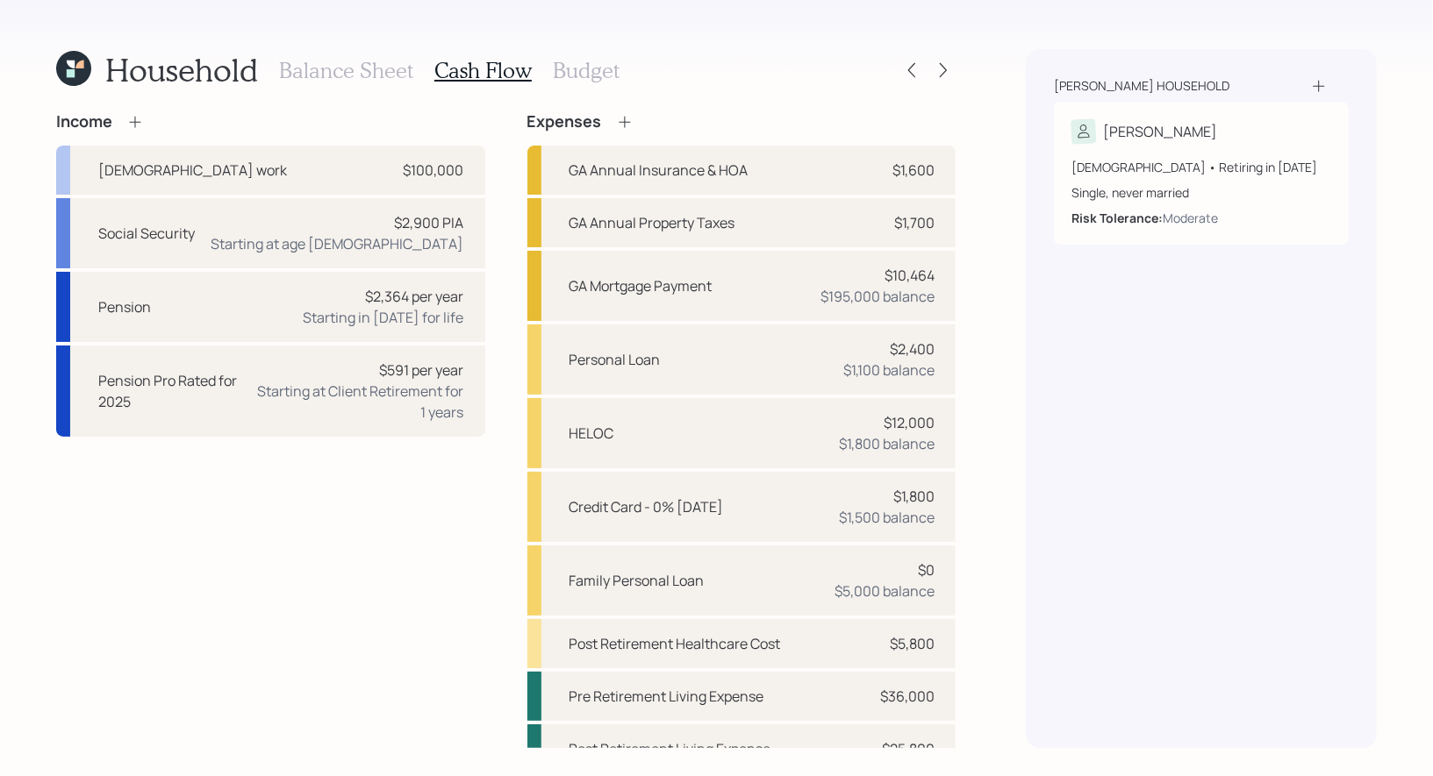
click at [367, 70] on h3 "Balance Sheet" at bounding box center [346, 70] width 134 height 25
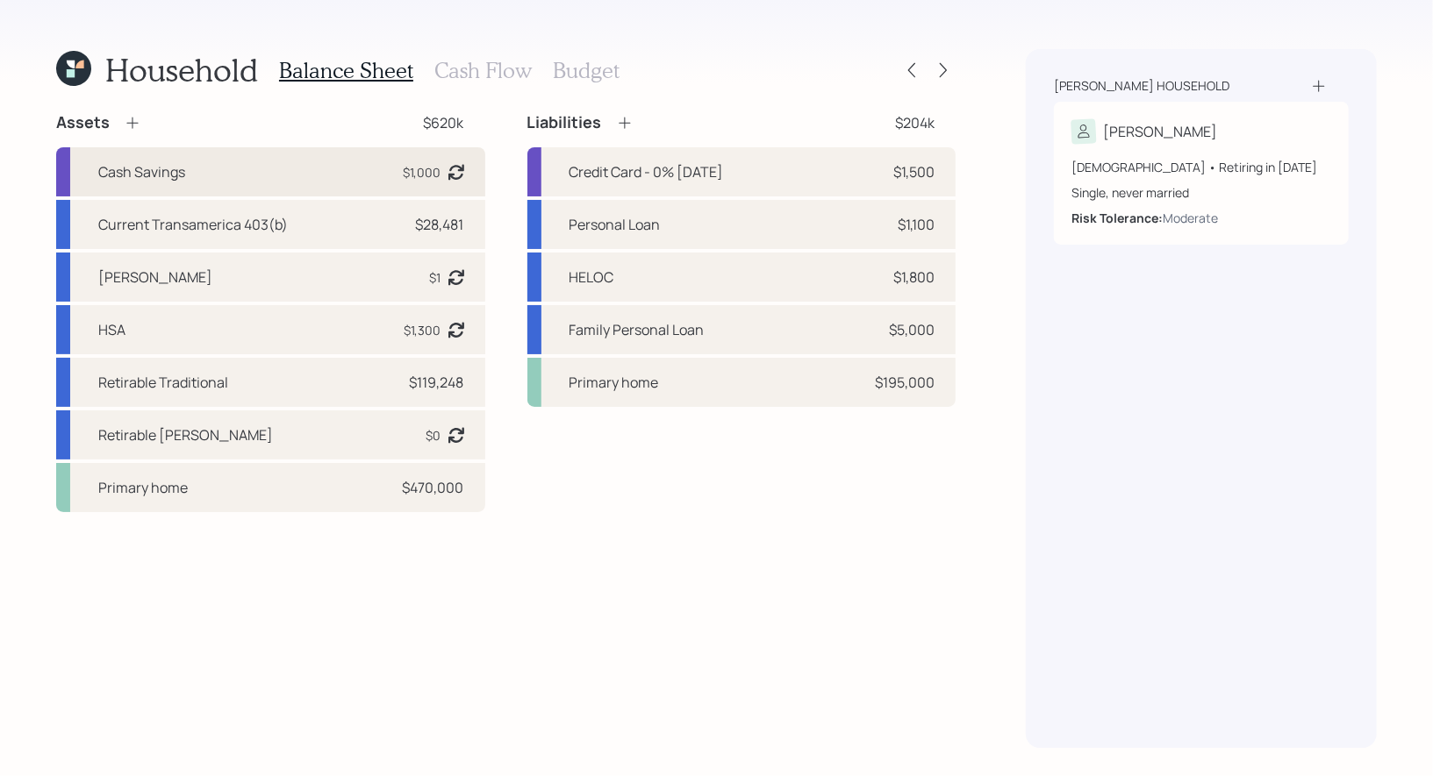
click at [283, 158] on div "Cash Savings $1,000 Asset balance last updated on 01-19-2024. Last year it was …" at bounding box center [270, 171] width 429 height 49
select select "cash"
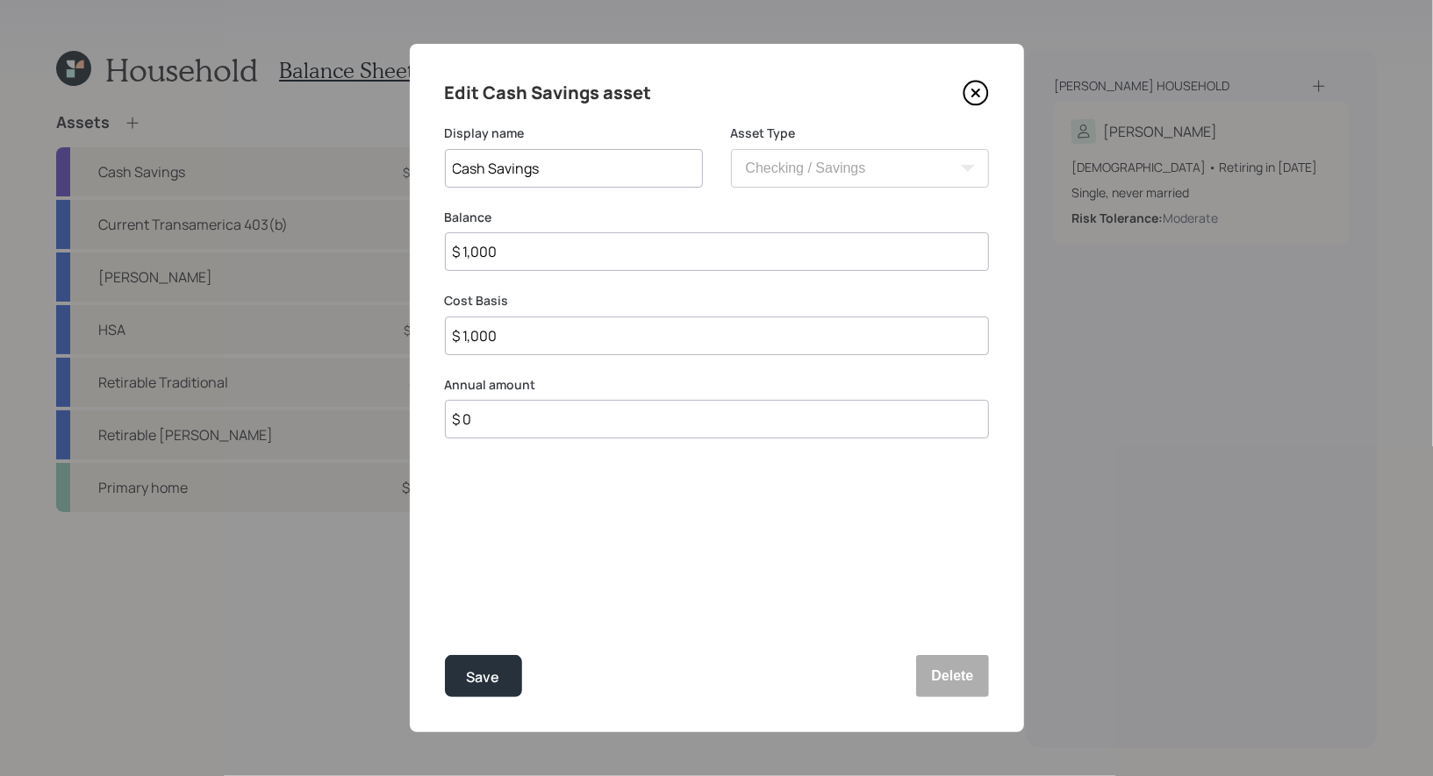
click at [617, 257] on input "$ 1,000" at bounding box center [717, 251] width 544 height 39
type input "$ 3"
type input "$ 30"
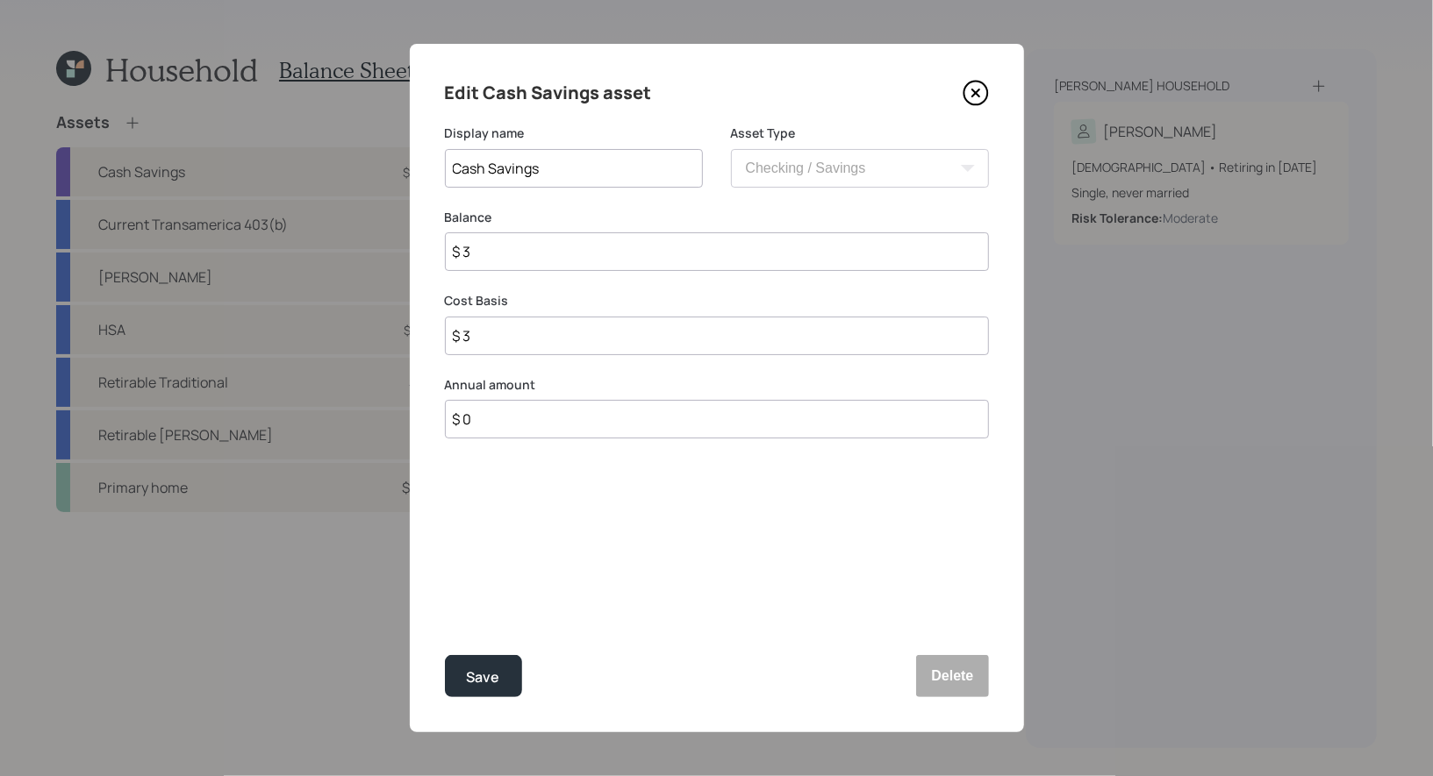
type input "$ 30"
type input "$ 300"
type input "$ 3,000"
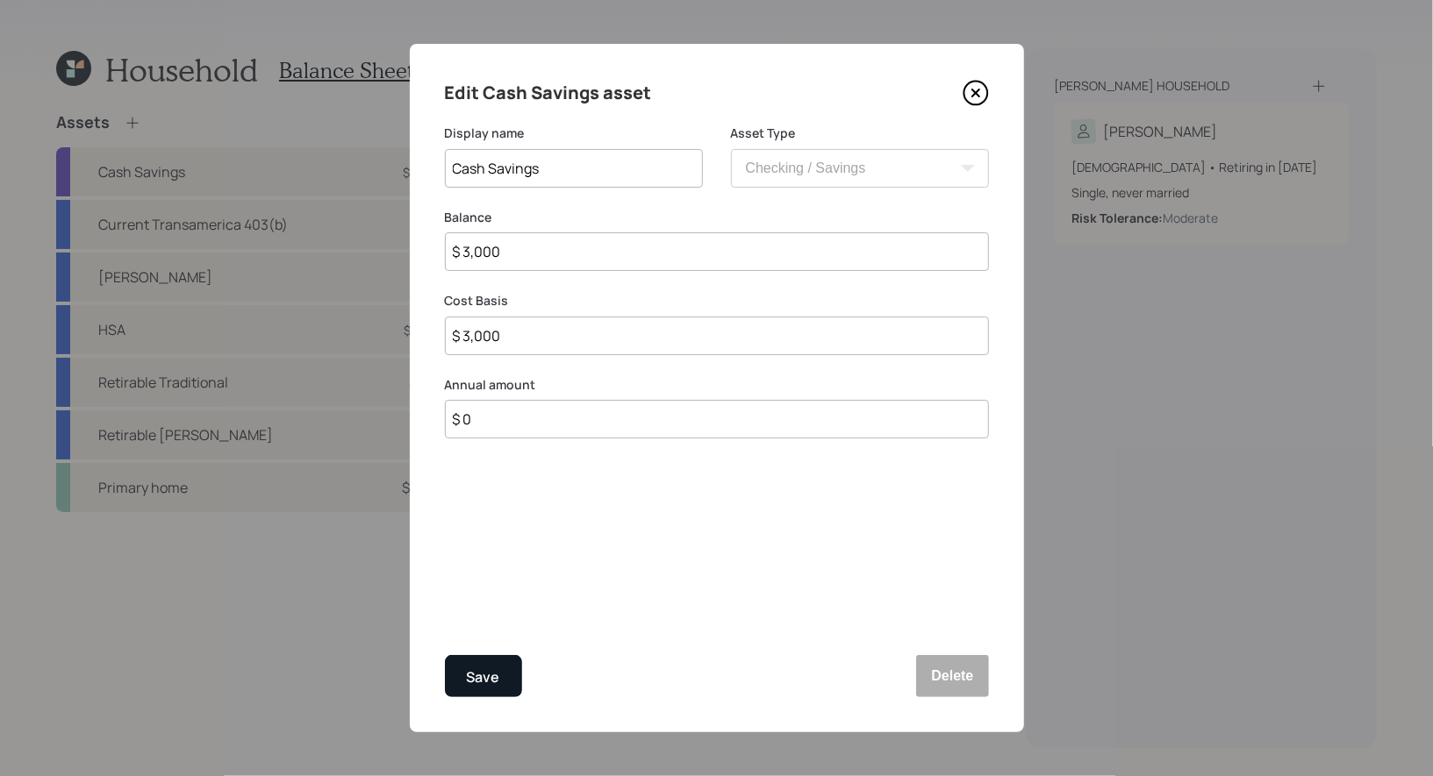
type input "$ 3,000"
click at [483, 670] on div "Save" at bounding box center [483, 678] width 33 height 24
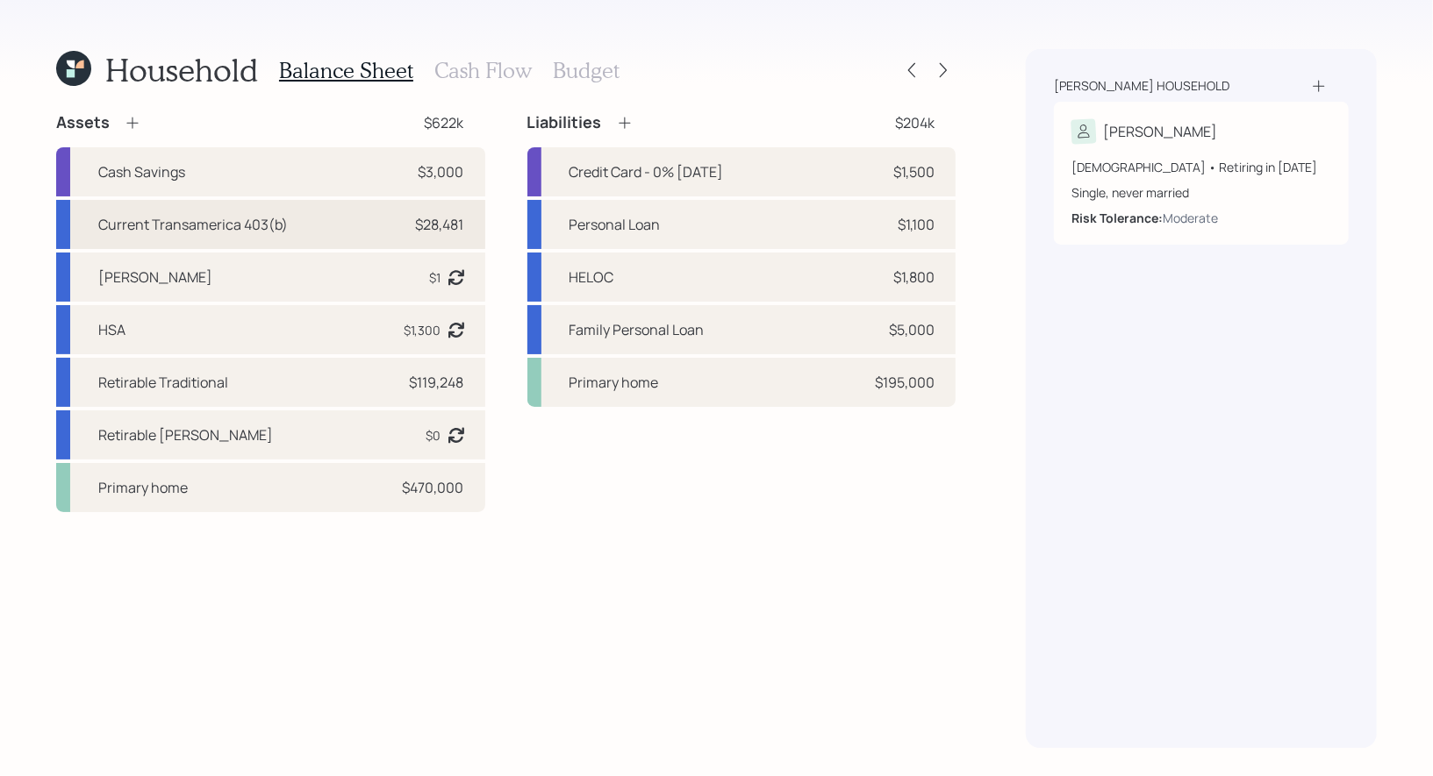
click at [210, 221] on div "Current Transamerica 403(b)" at bounding box center [192, 224] width 189 height 21
select select "public_school_sponsored"
select select "balanced"
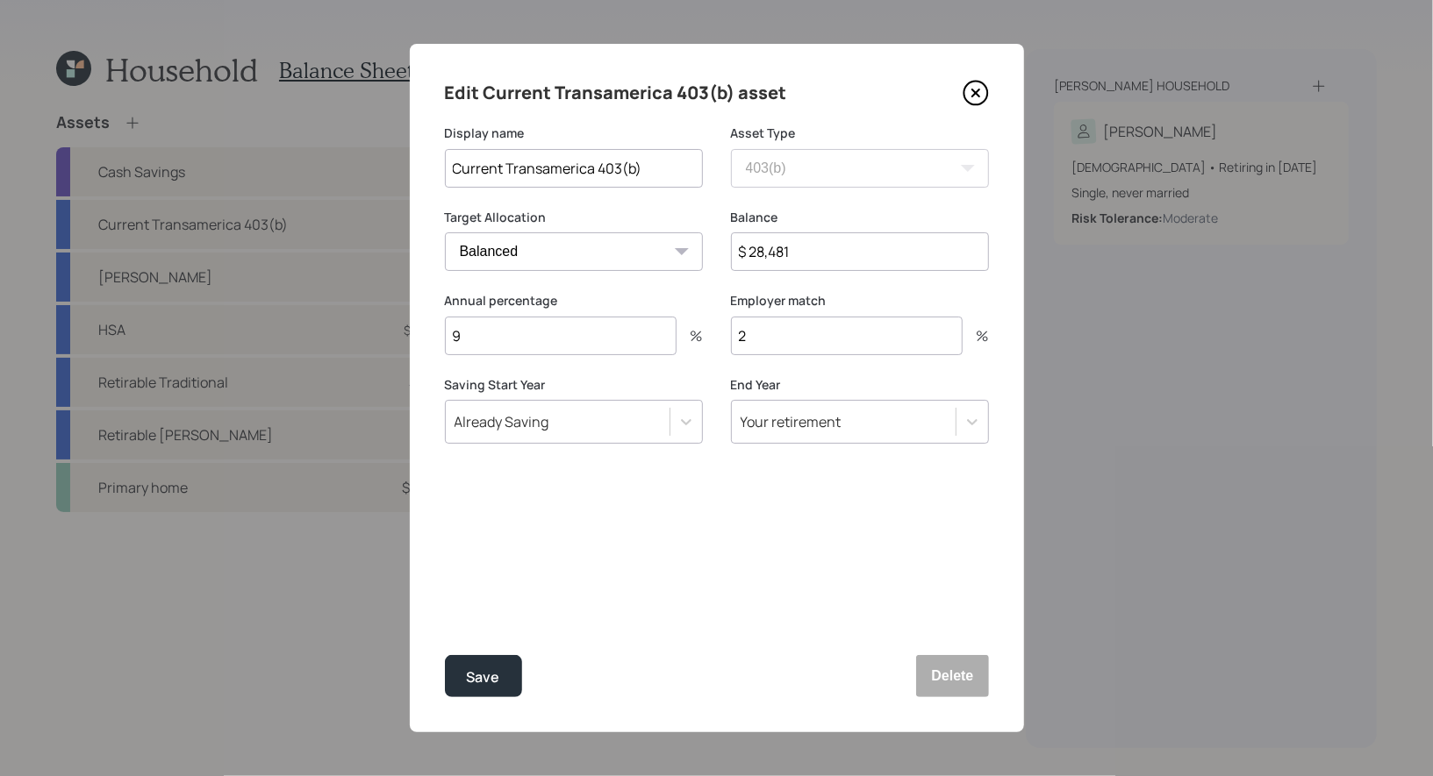
click at [982, 90] on icon at bounding box center [975, 93] width 26 height 26
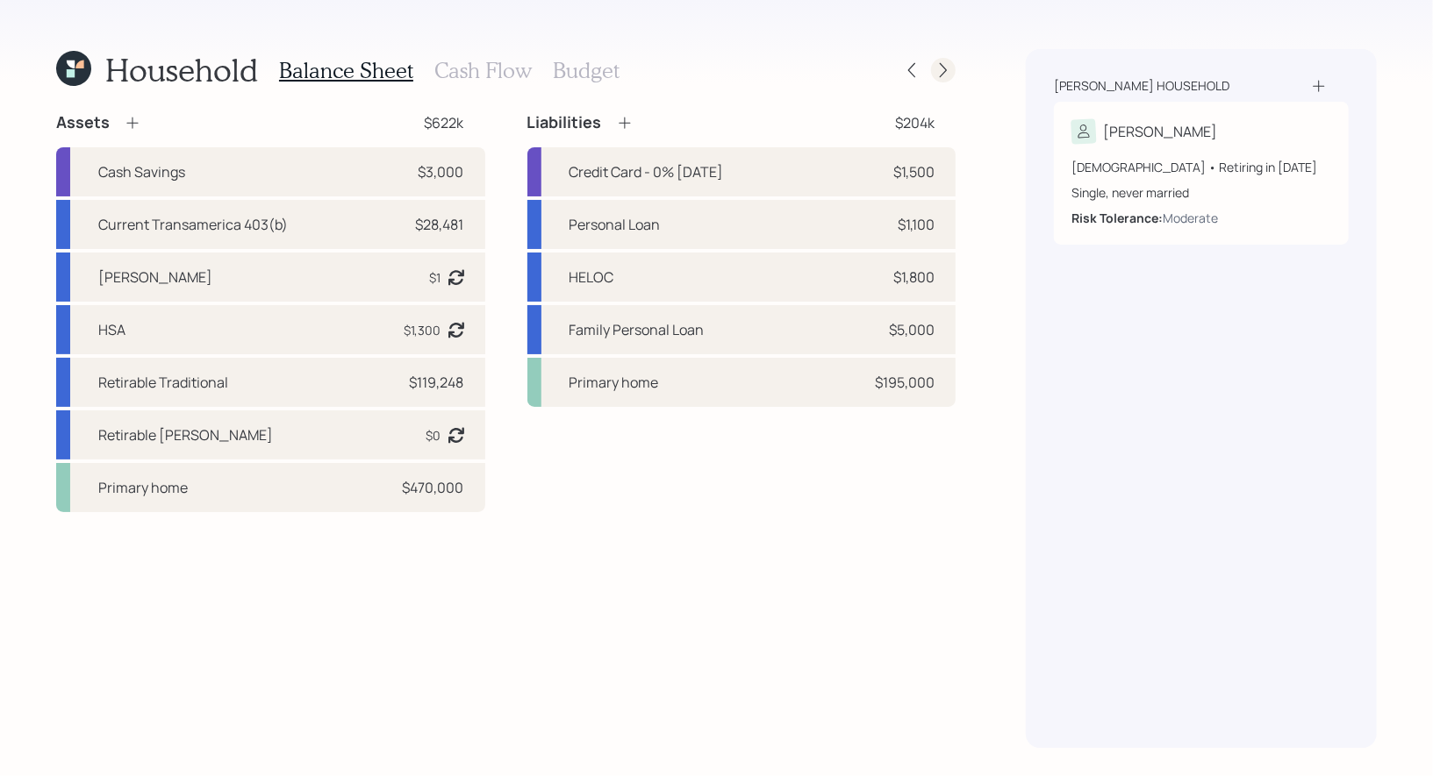
click at [945, 68] on icon at bounding box center [943, 70] width 7 height 15
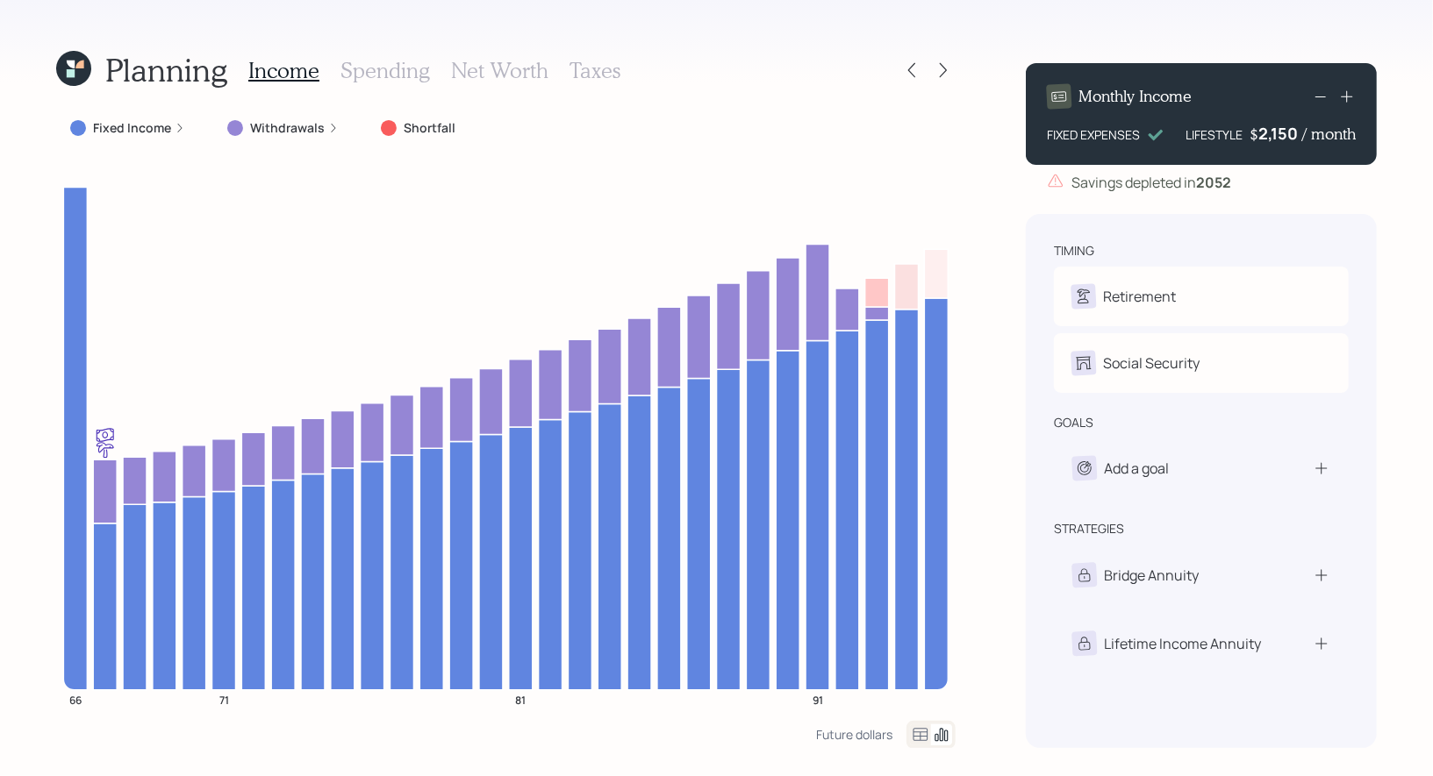
click at [506, 71] on h3 "Net Worth" at bounding box center [499, 70] width 97 height 25
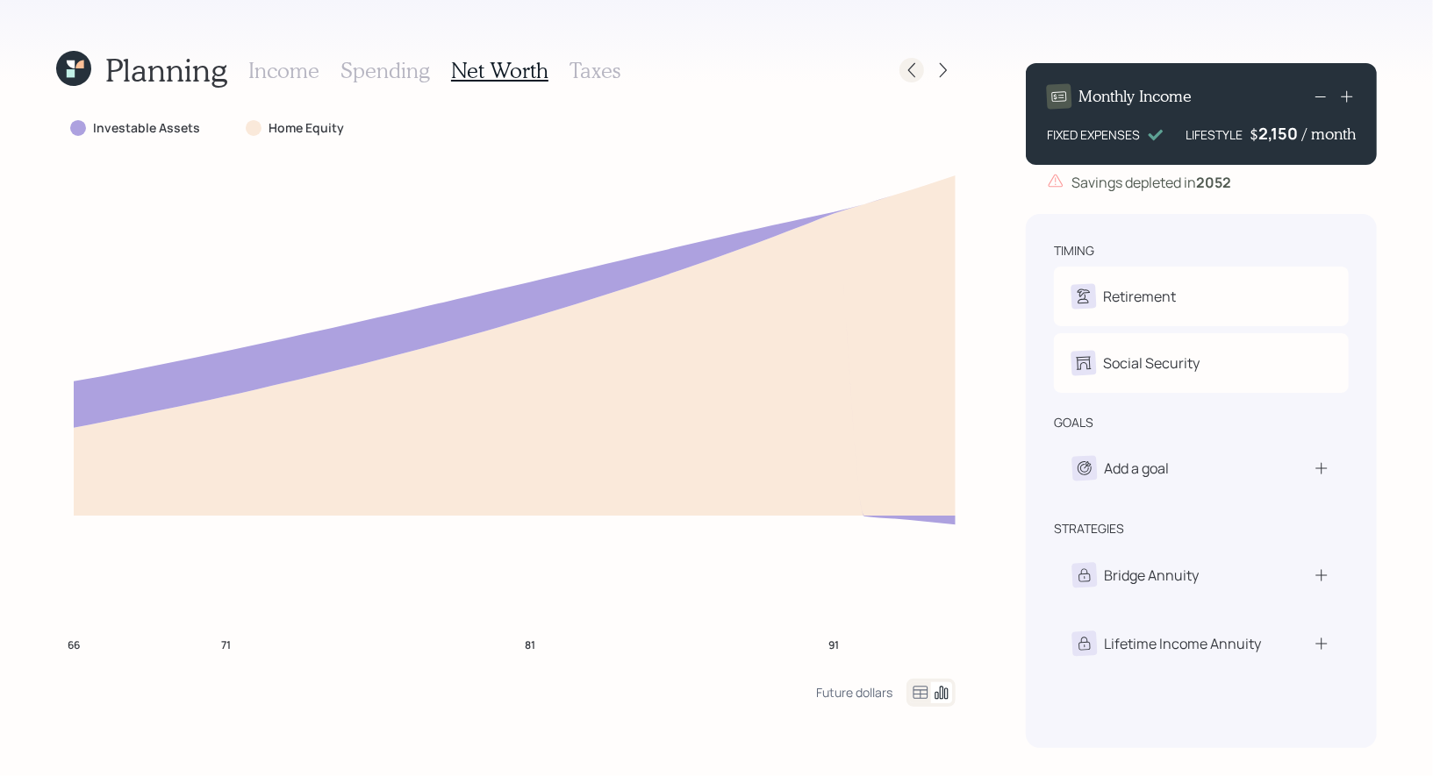
click at [906, 77] on icon at bounding box center [912, 70] width 18 height 18
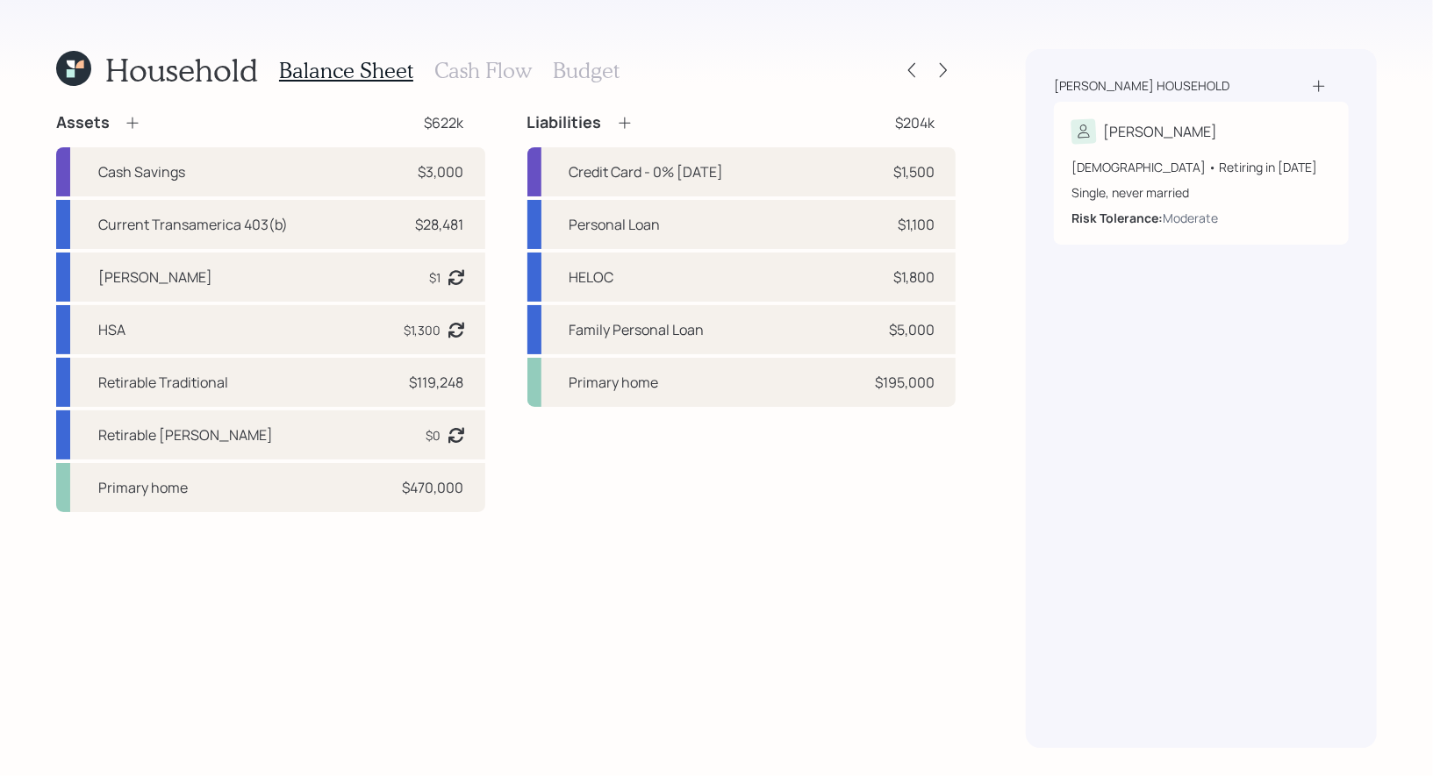
click at [71, 68] on icon at bounding box center [73, 68] width 35 height 35
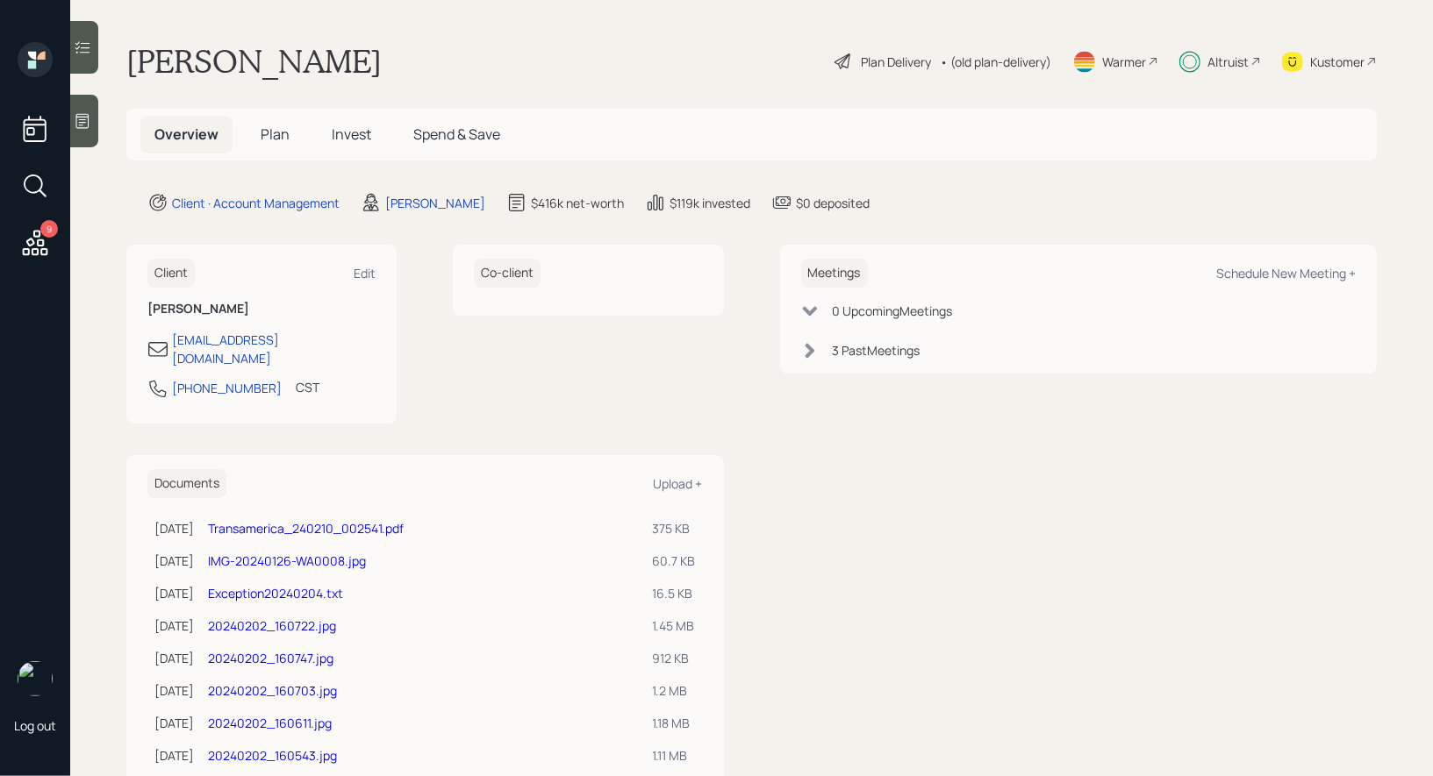
click at [358, 132] on span "Invest" at bounding box center [351, 134] width 39 height 19
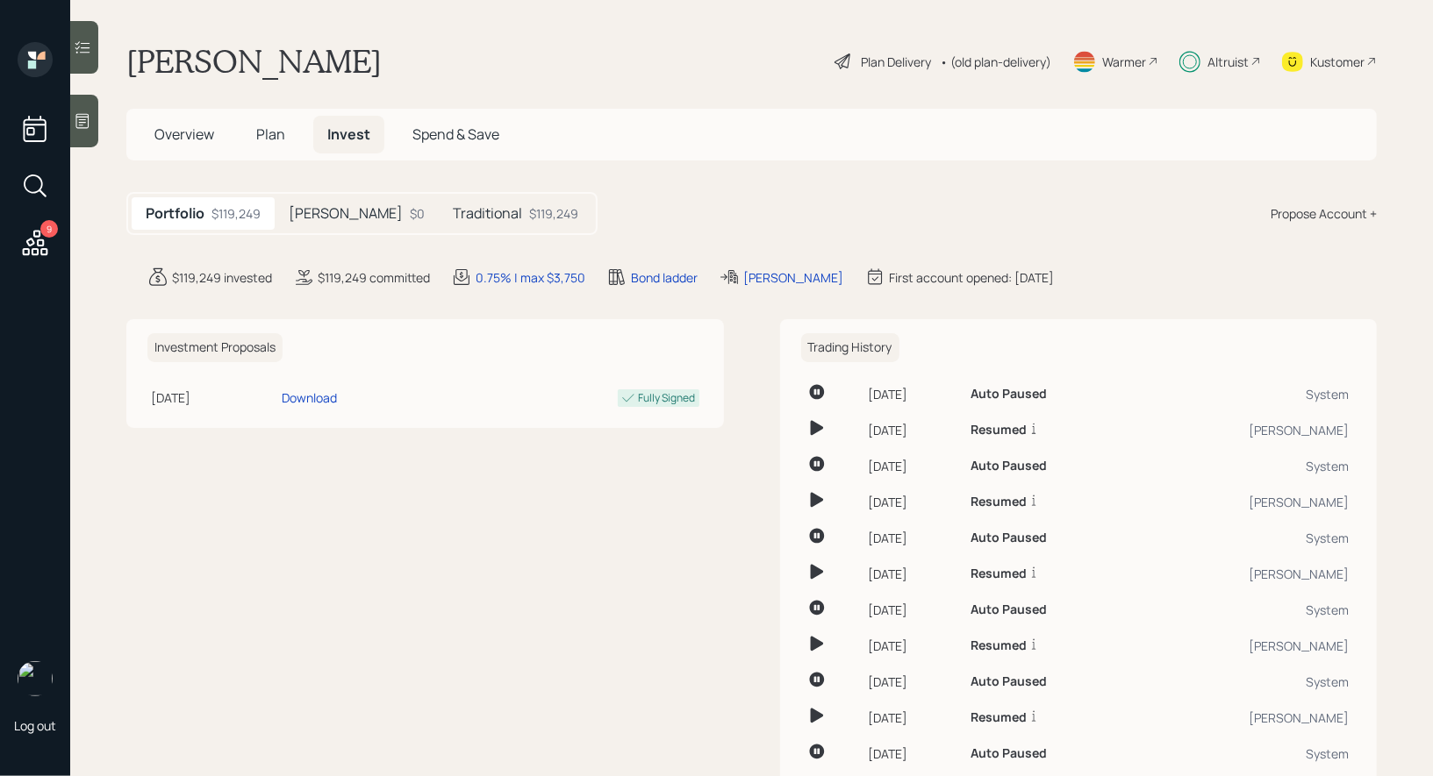
click at [443, 210] on div "Traditional $119,249" at bounding box center [516, 213] width 154 height 32
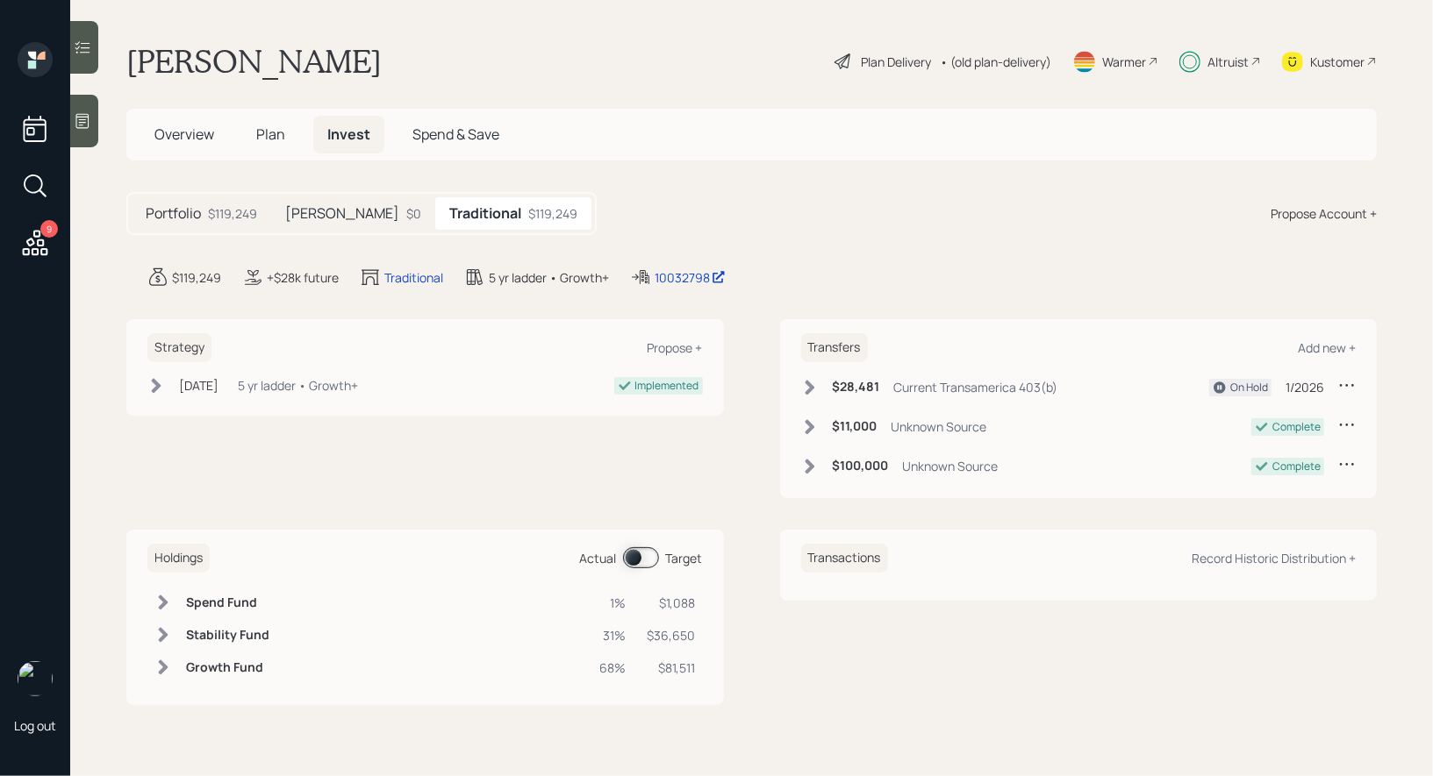
click at [639, 553] on span at bounding box center [641, 557] width 36 height 21
click at [641, 551] on span at bounding box center [641, 557] width 36 height 21
click at [631, 553] on span at bounding box center [641, 557] width 36 height 21
click at [78, 54] on icon at bounding box center [83, 48] width 18 height 18
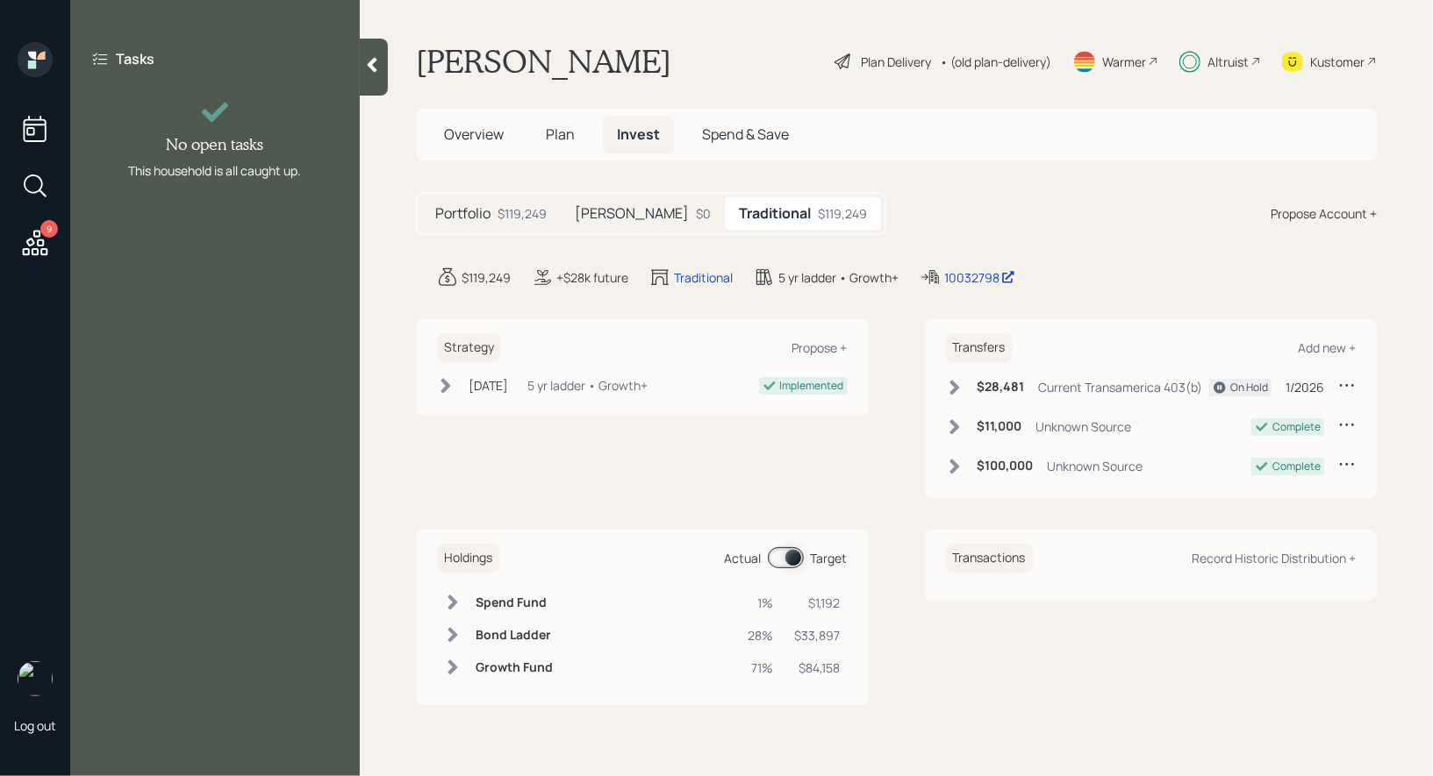
click at [381, 59] on div at bounding box center [374, 67] width 28 height 57
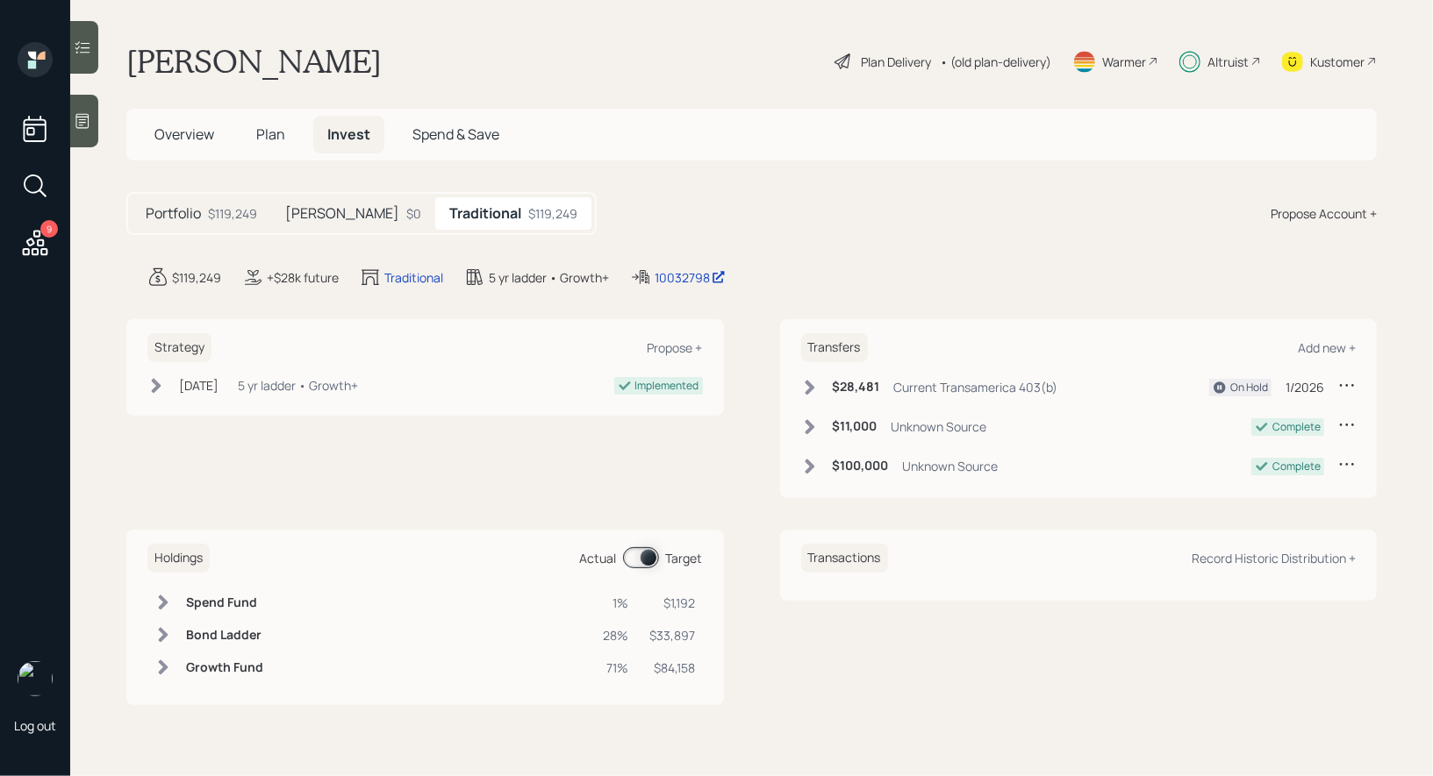
click at [87, 119] on icon at bounding box center [83, 121] width 18 height 18
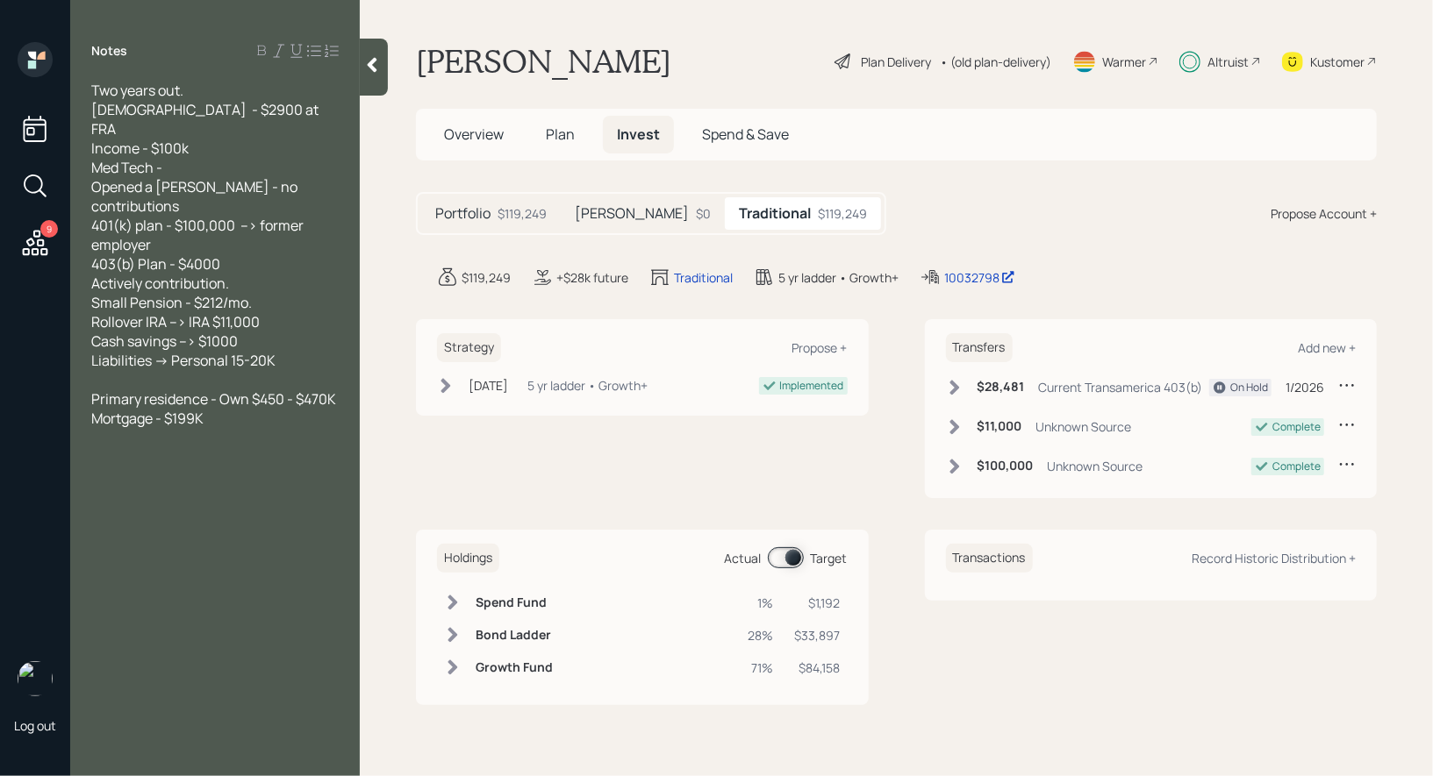
click at [377, 66] on icon at bounding box center [372, 65] width 18 height 18
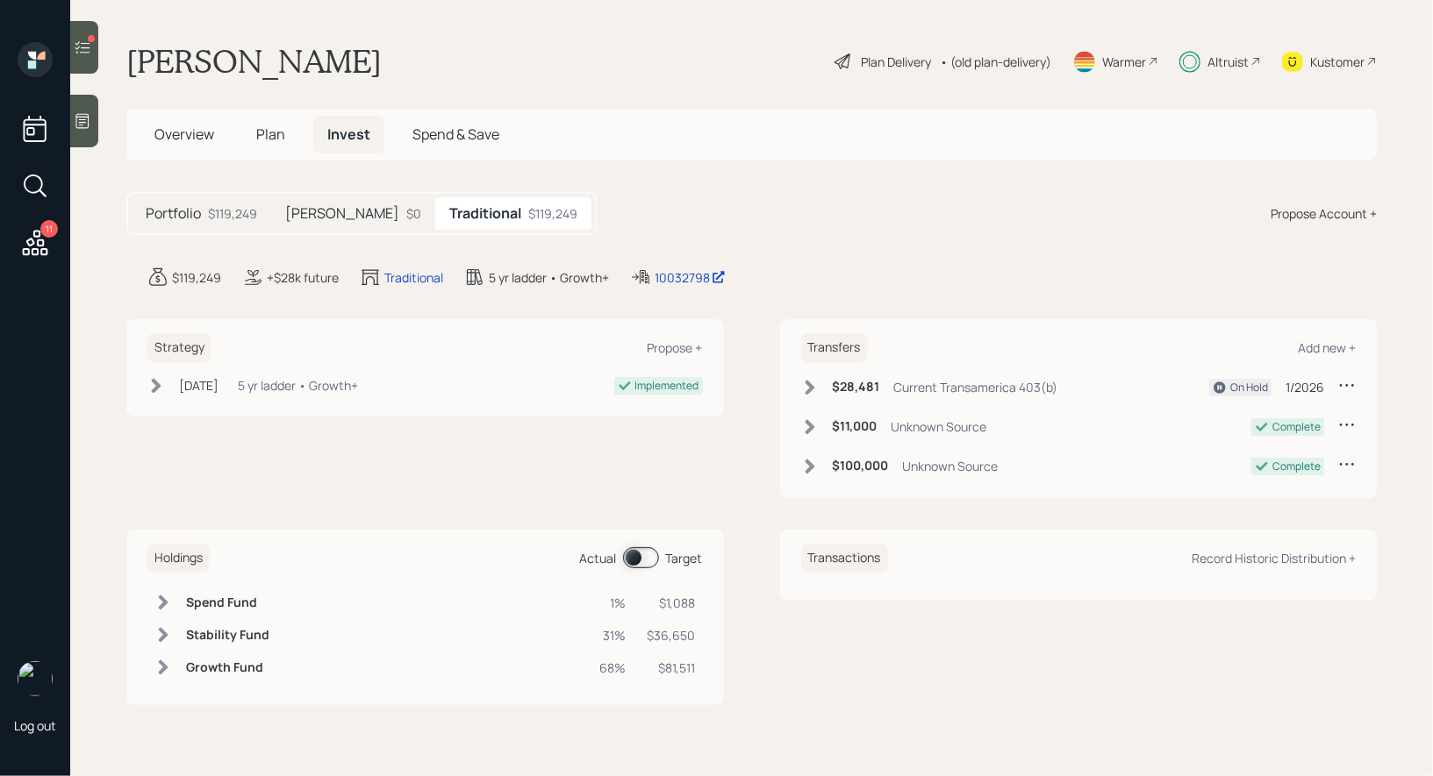
click at [91, 49] on div at bounding box center [84, 47] width 28 height 53
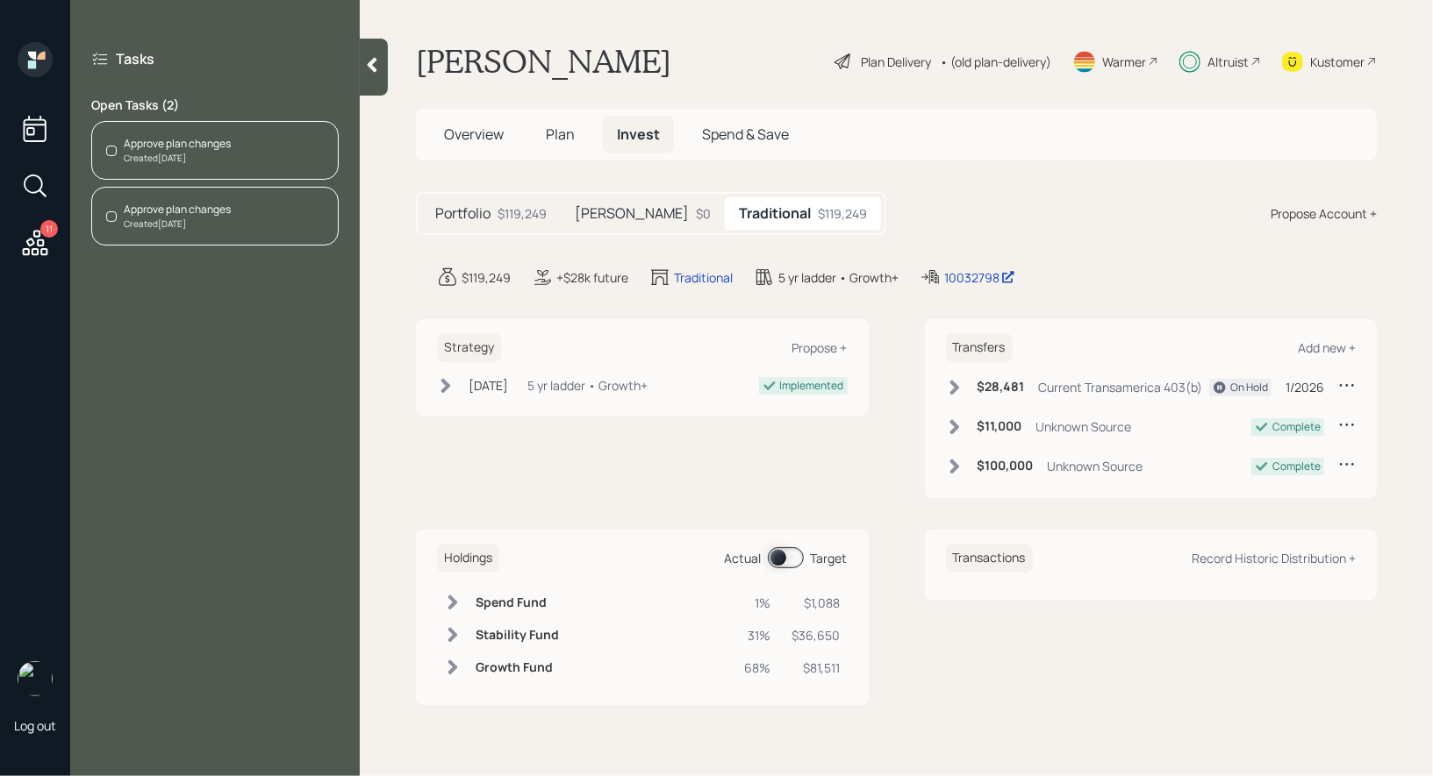
click at [180, 218] on div "Created [DATE]" at bounding box center [177, 224] width 107 height 13
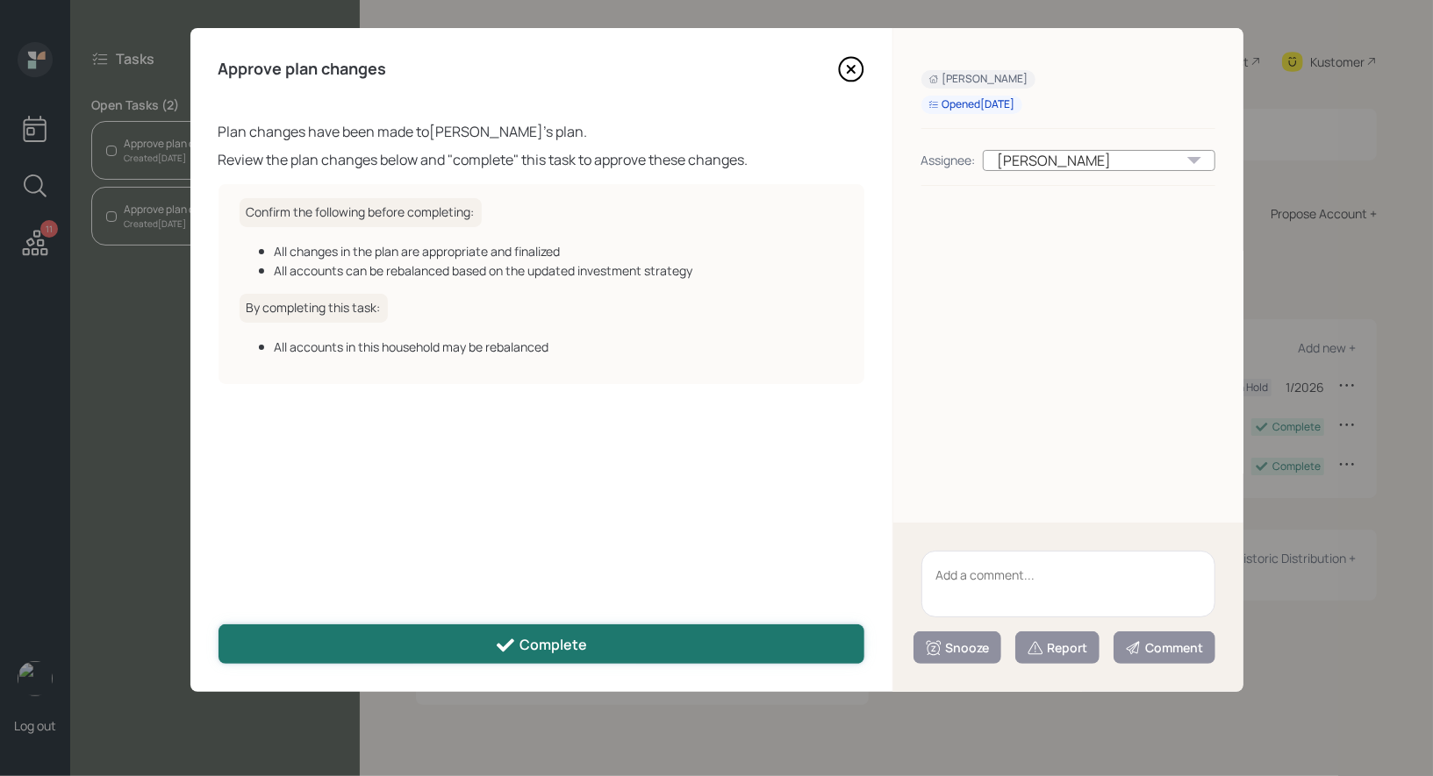
click at [585, 640] on div "Complete" at bounding box center [541, 645] width 92 height 21
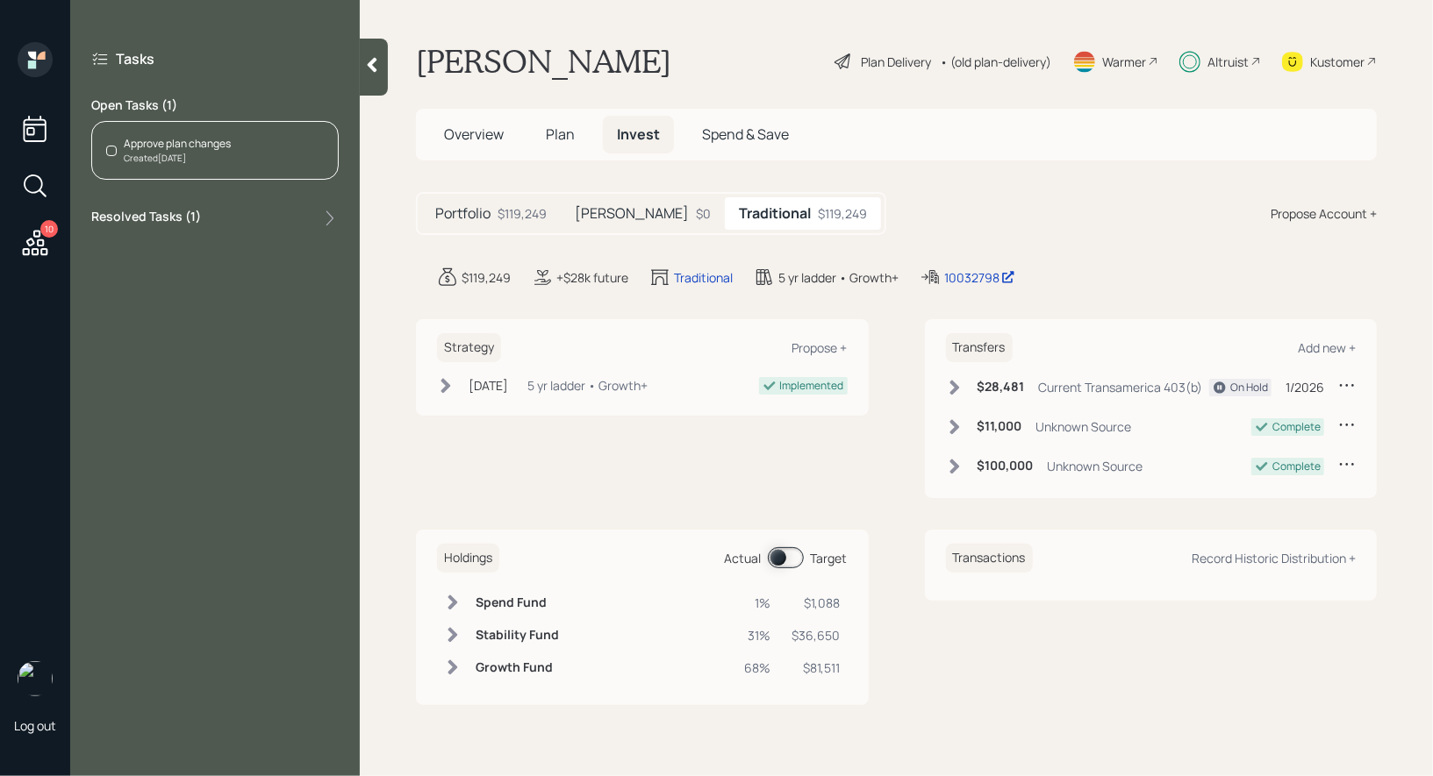
click at [229, 141] on div "Approve plan changes" at bounding box center [177, 144] width 107 height 16
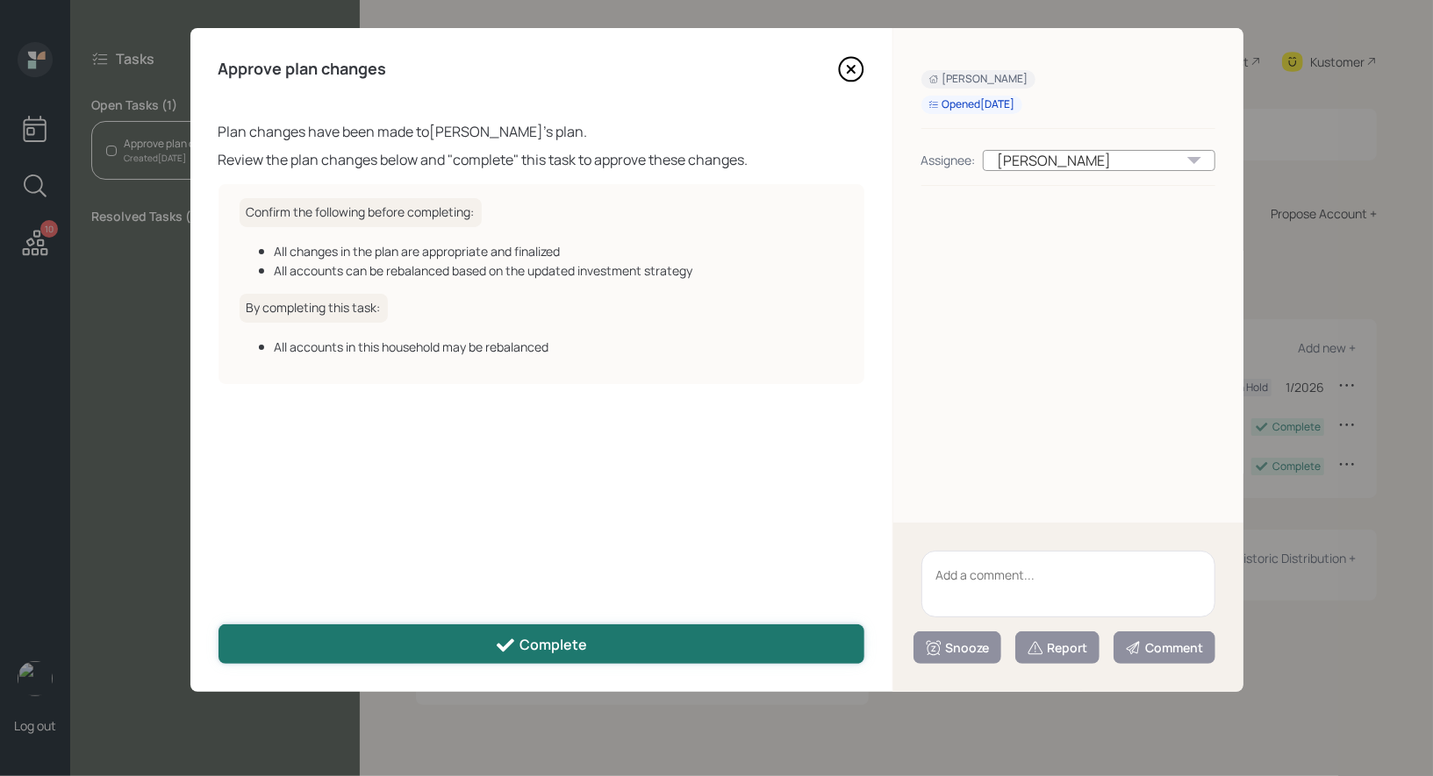
click at [456, 647] on button "Complete" at bounding box center [541, 644] width 646 height 39
